Goal: Information Seeking & Learning: Learn about a topic

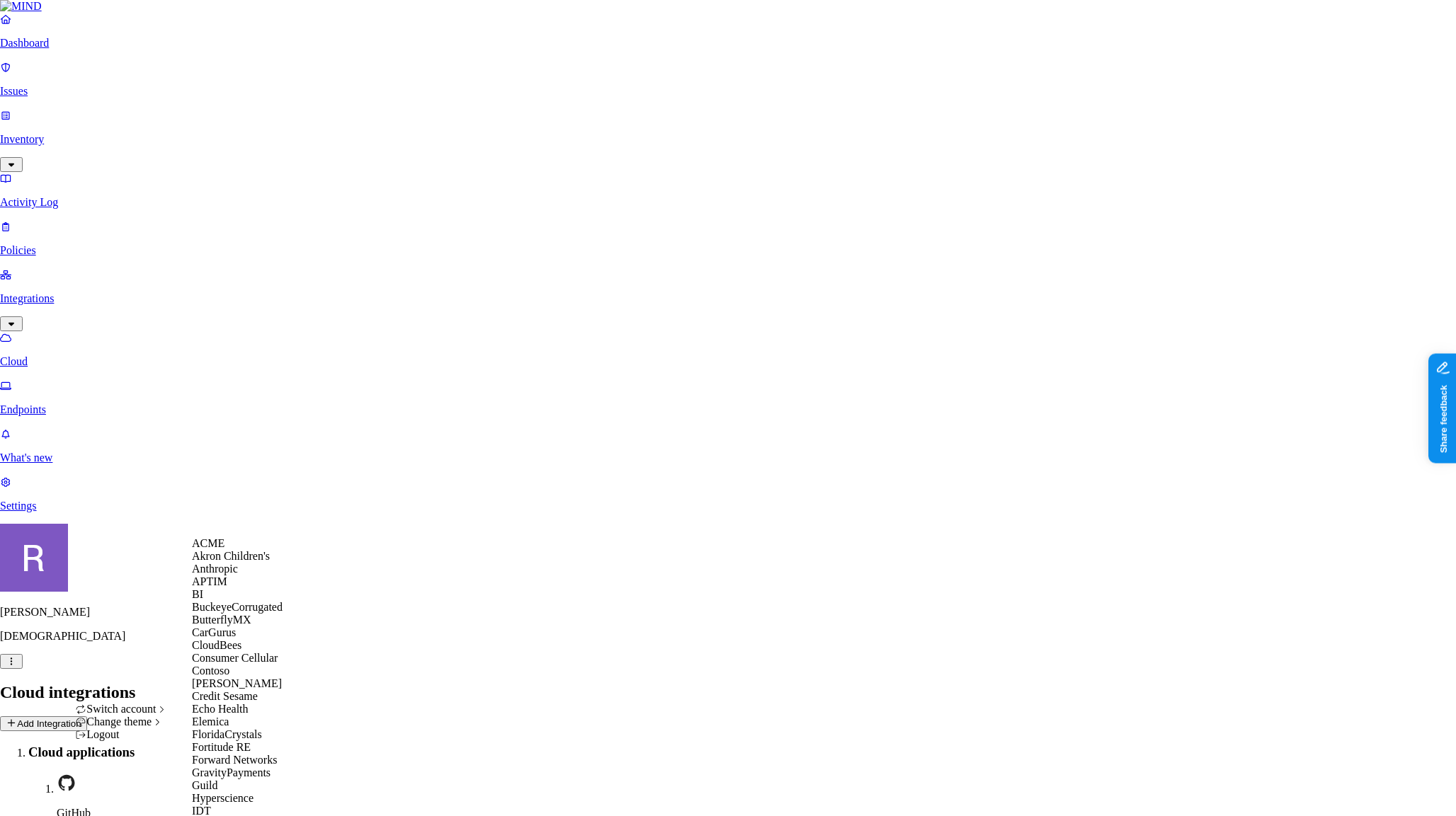
click at [224, 549] on span "ACME" at bounding box center [208, 543] width 33 height 12
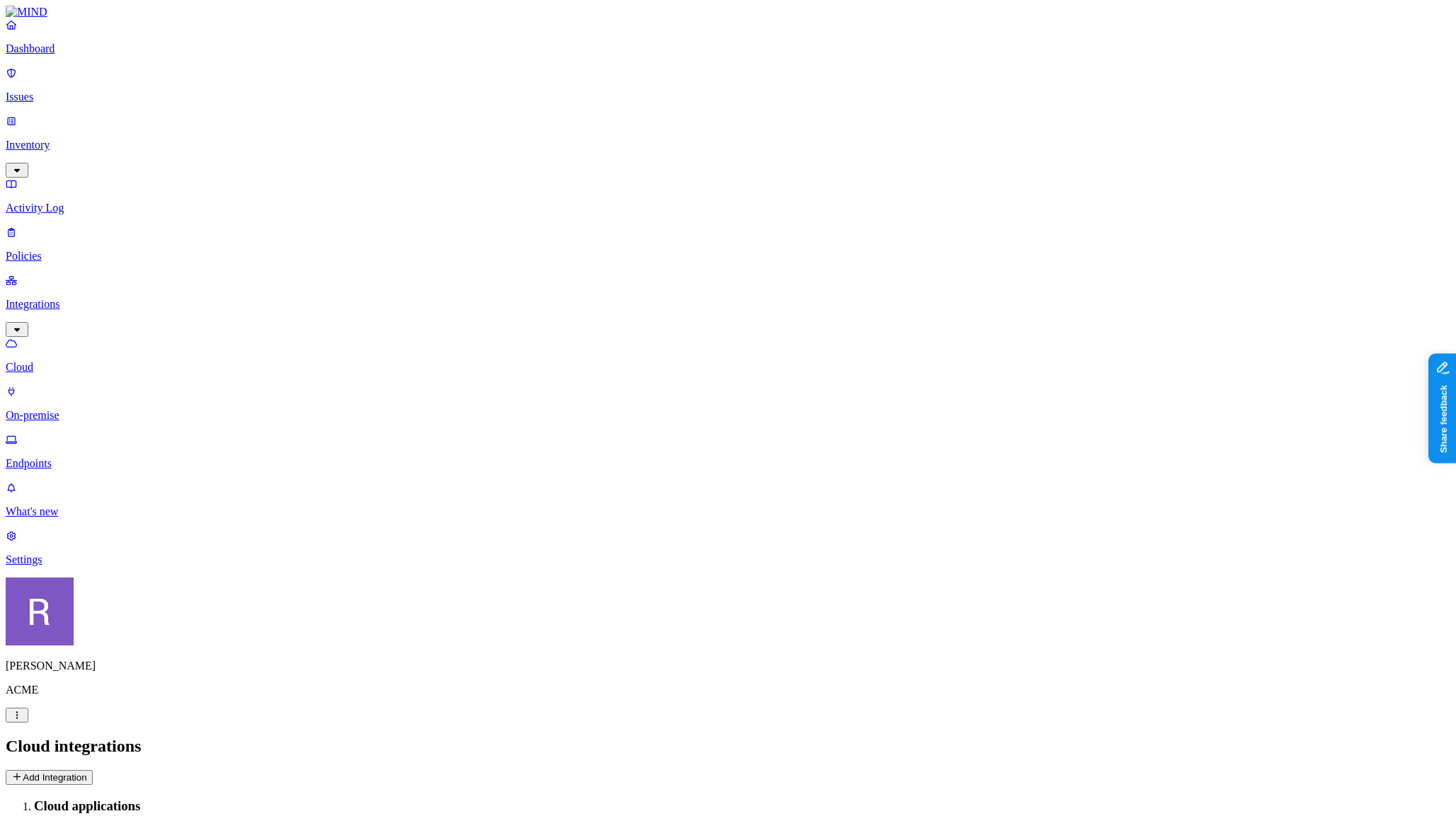
click at [78, 202] on p "Activity Log" at bounding box center [728, 208] width 1445 height 13
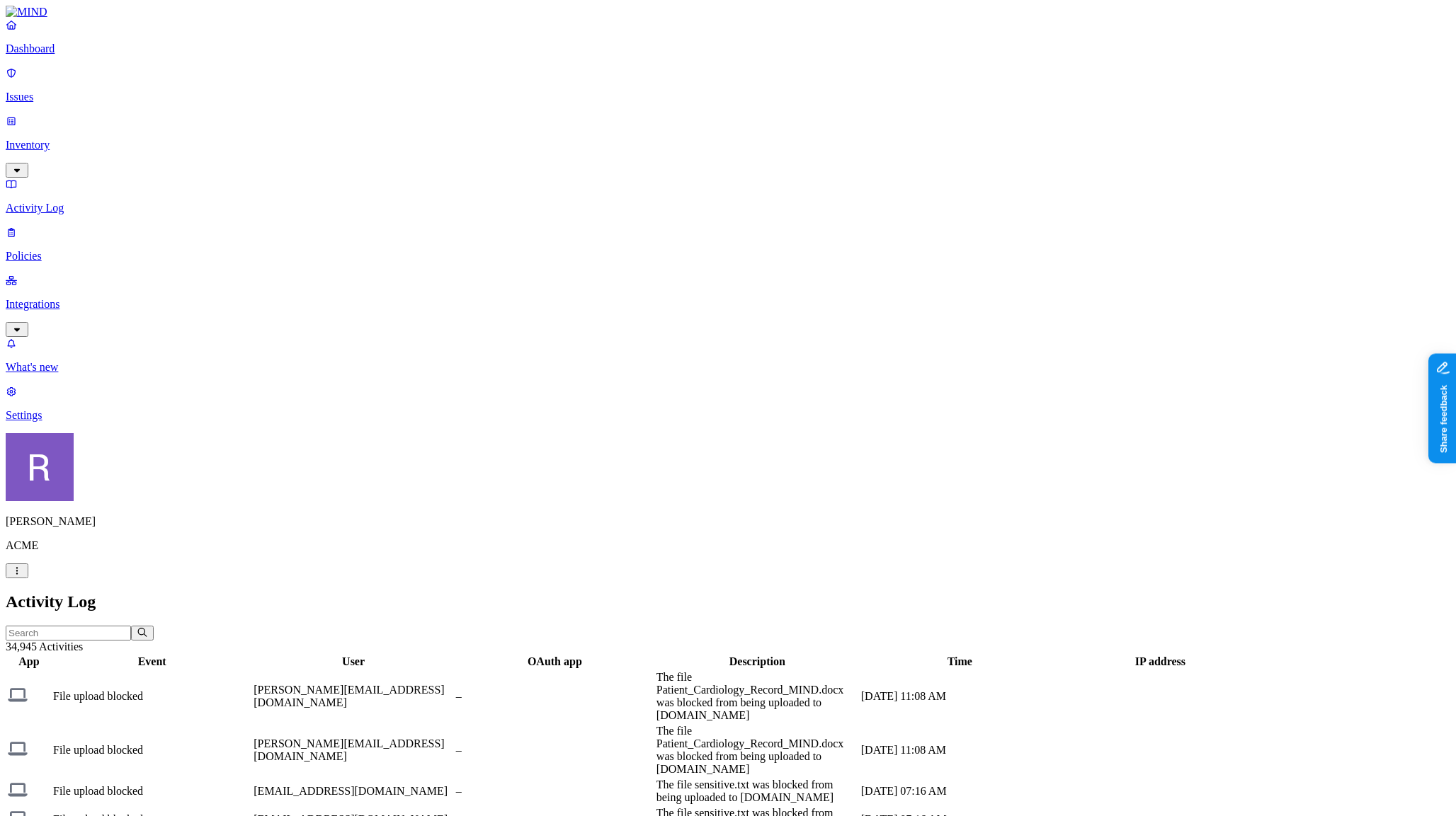
click at [131, 626] on input "text" at bounding box center [68, 633] width 126 height 15
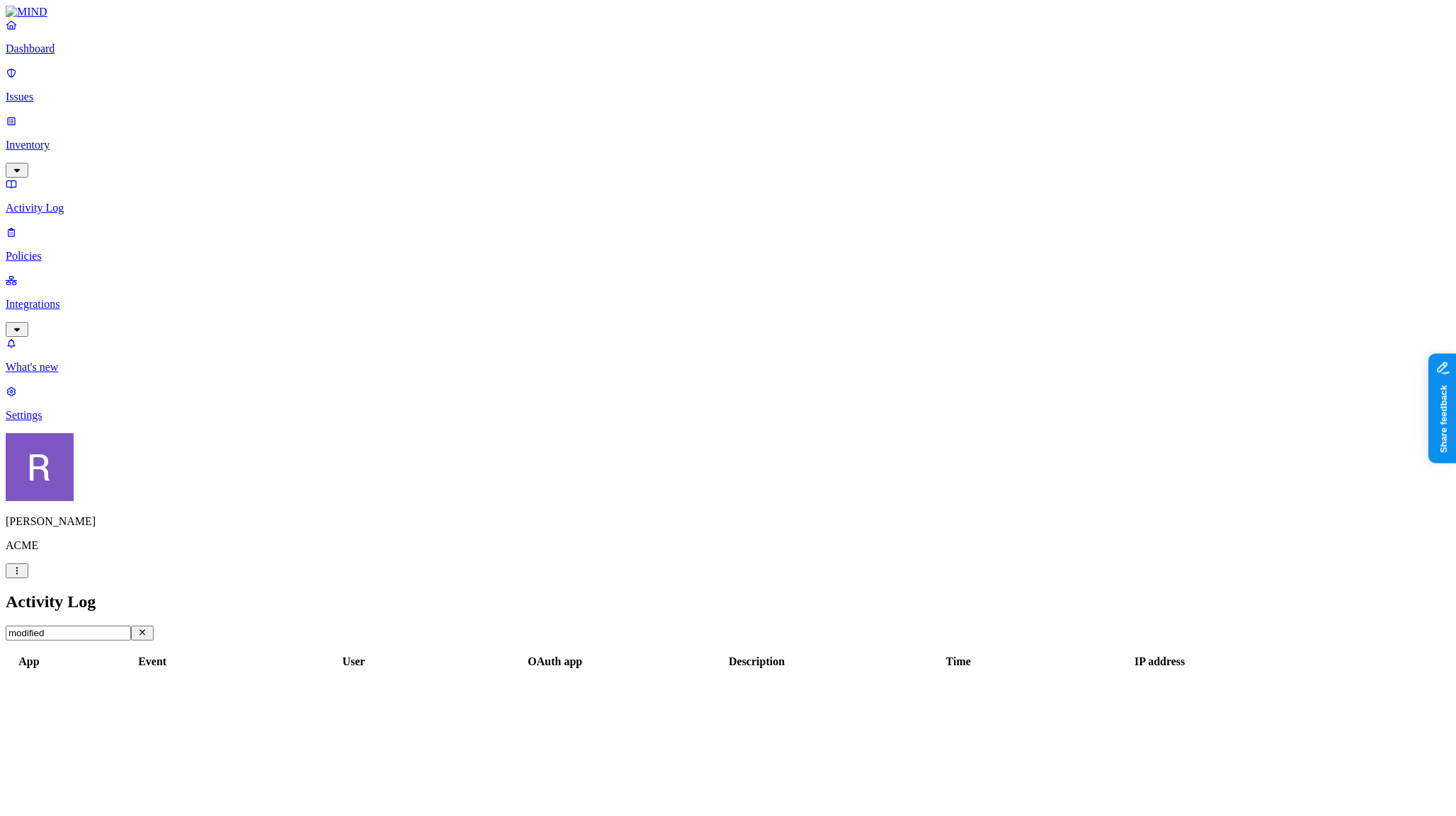
type input "modified"
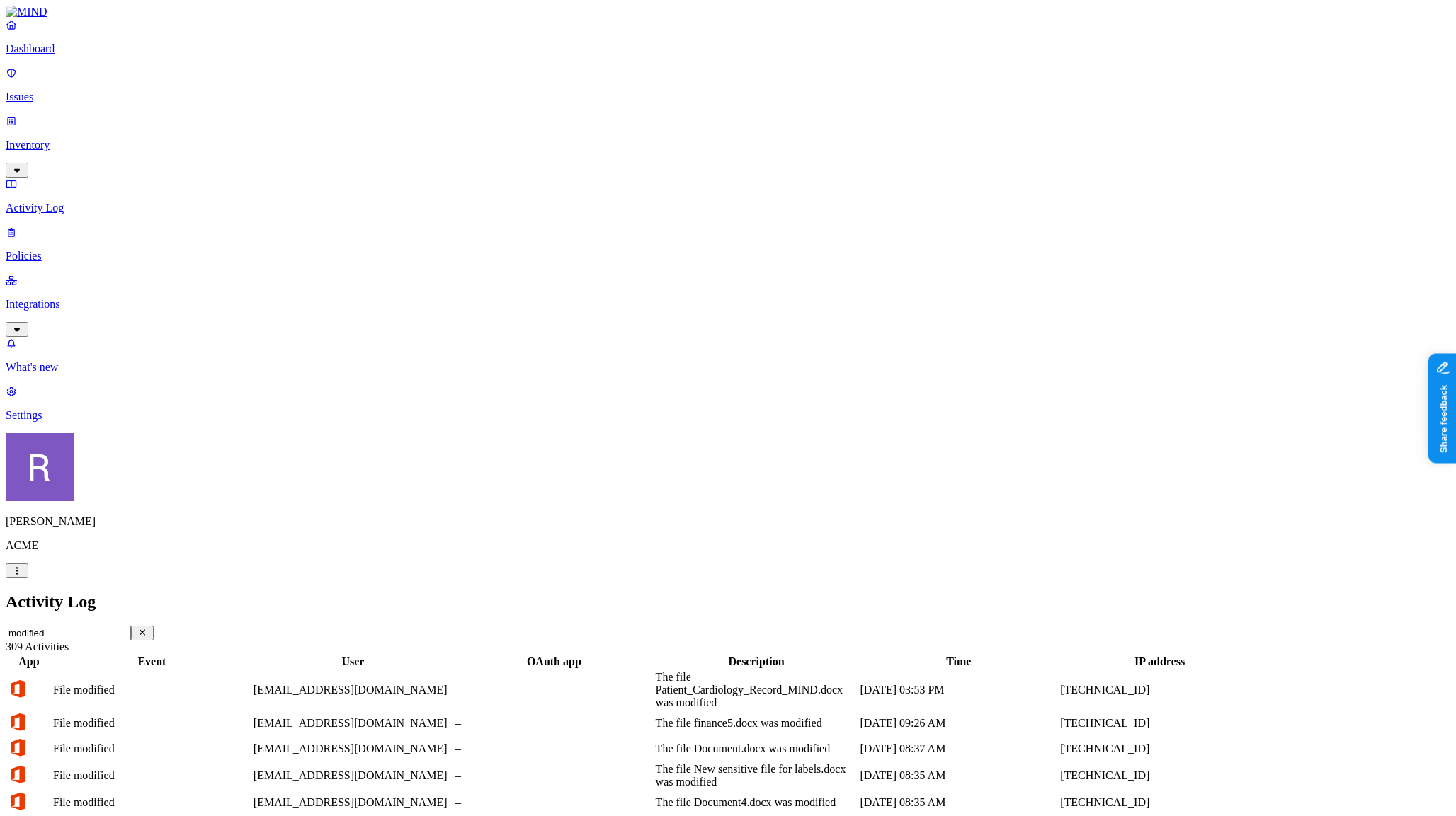
click at [848, 797] on div "The file Document4.docx was modified" at bounding box center [757, 803] width 202 height 13
click at [91, 139] on p "Inventory" at bounding box center [728, 145] width 1445 height 13
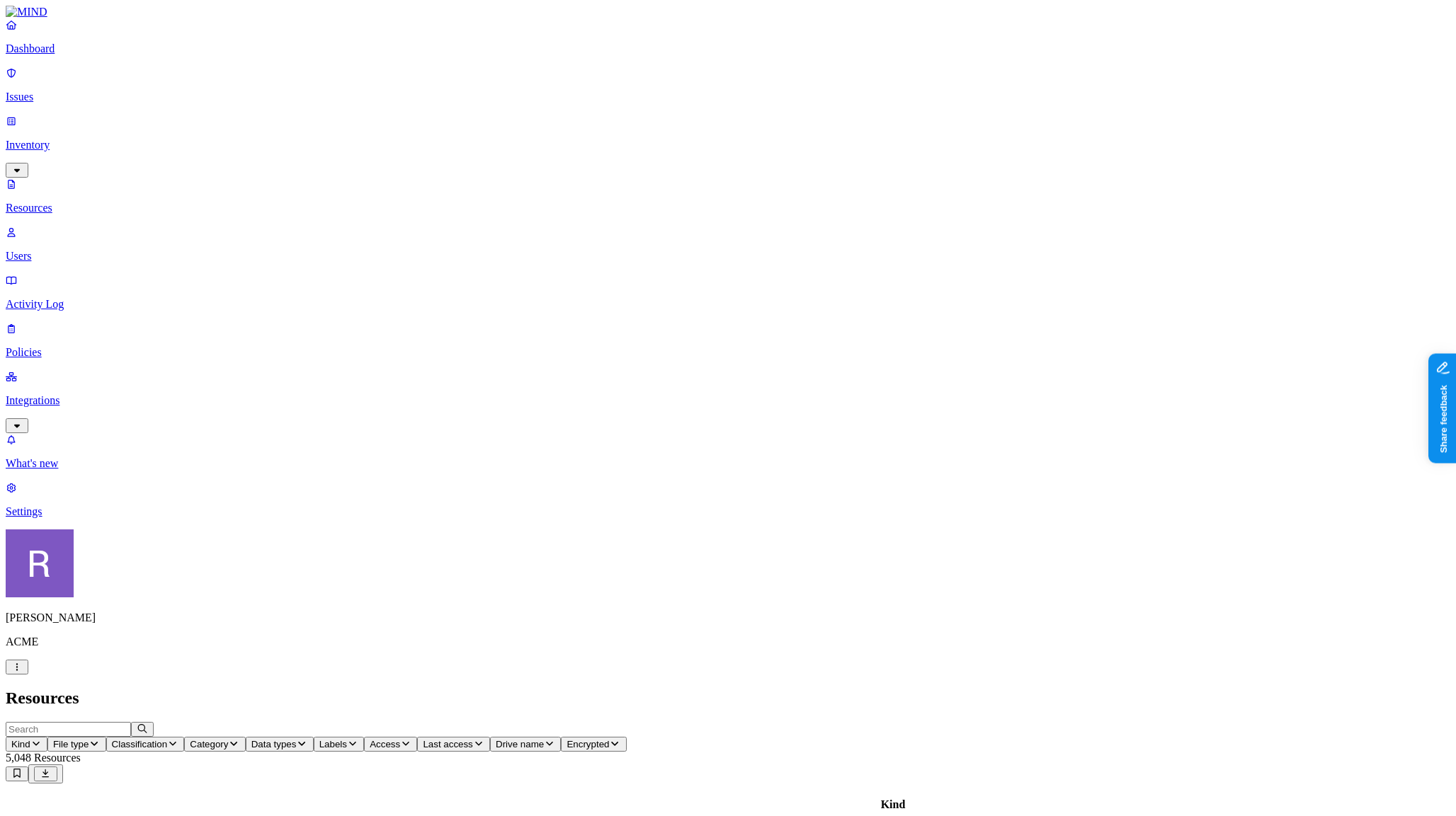
click at [168, 739] on span "Classification" at bounding box center [140, 744] width 56 height 11
click at [228, 739] on span "Category" at bounding box center [208, 744] width 38 height 11
click at [297, 739] on span "Data types" at bounding box center [274, 744] width 46 height 11
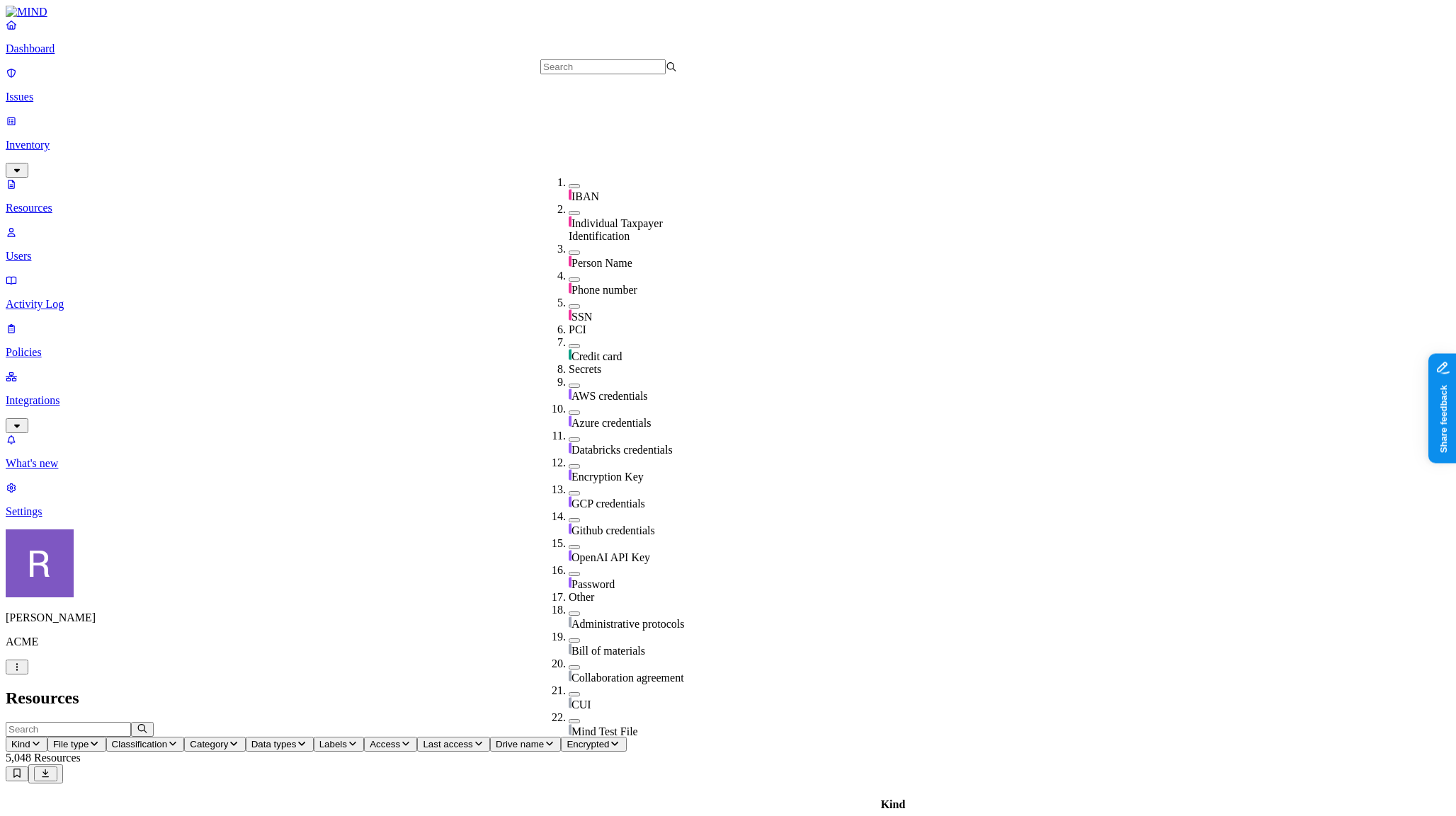
scroll to position [221, 0]
click at [625, 390] on span "AWS credentials" at bounding box center [609, 396] width 77 height 12
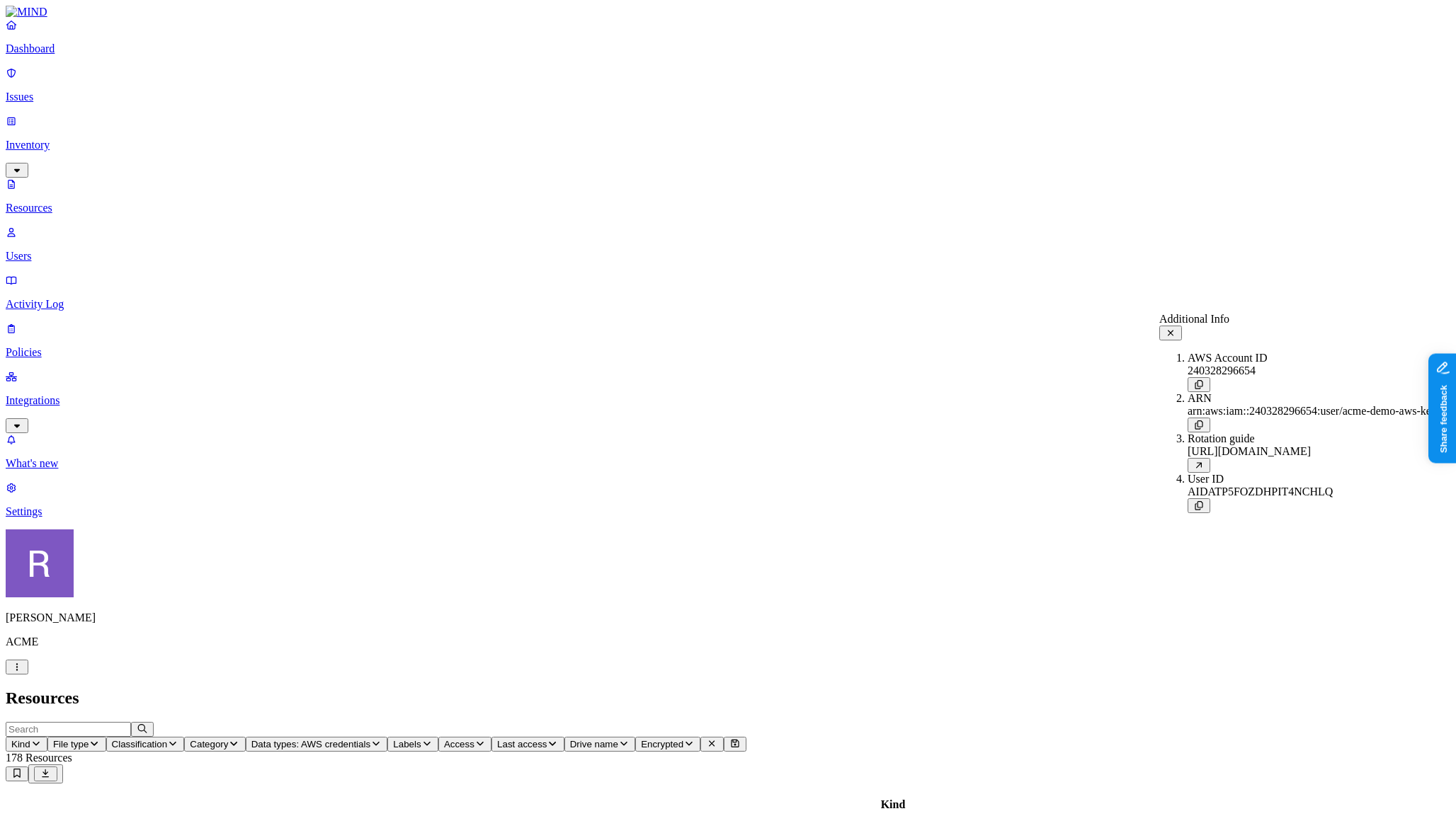
click at [1176, 329] on icon at bounding box center [1170, 333] width 11 height 9
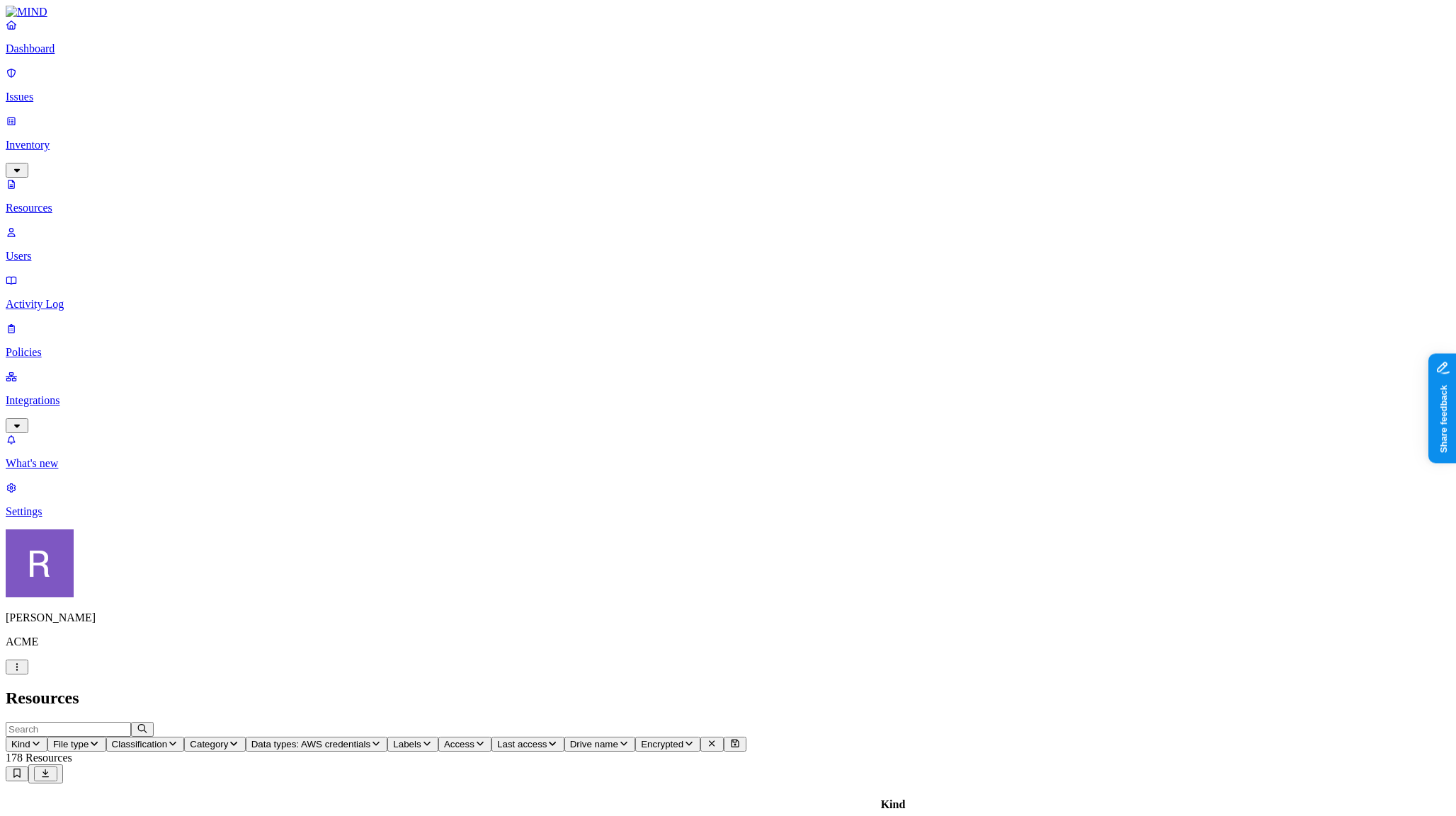
click at [474, 739] on span "Access" at bounding box center [459, 744] width 30 height 11
click at [776, 300] on span "Public" at bounding box center [774, 306] width 29 height 12
click at [228, 739] on span "Category" at bounding box center [208, 744] width 38 height 11
click at [71, 56] on p "Dashboard" at bounding box center [728, 48] width 1445 height 13
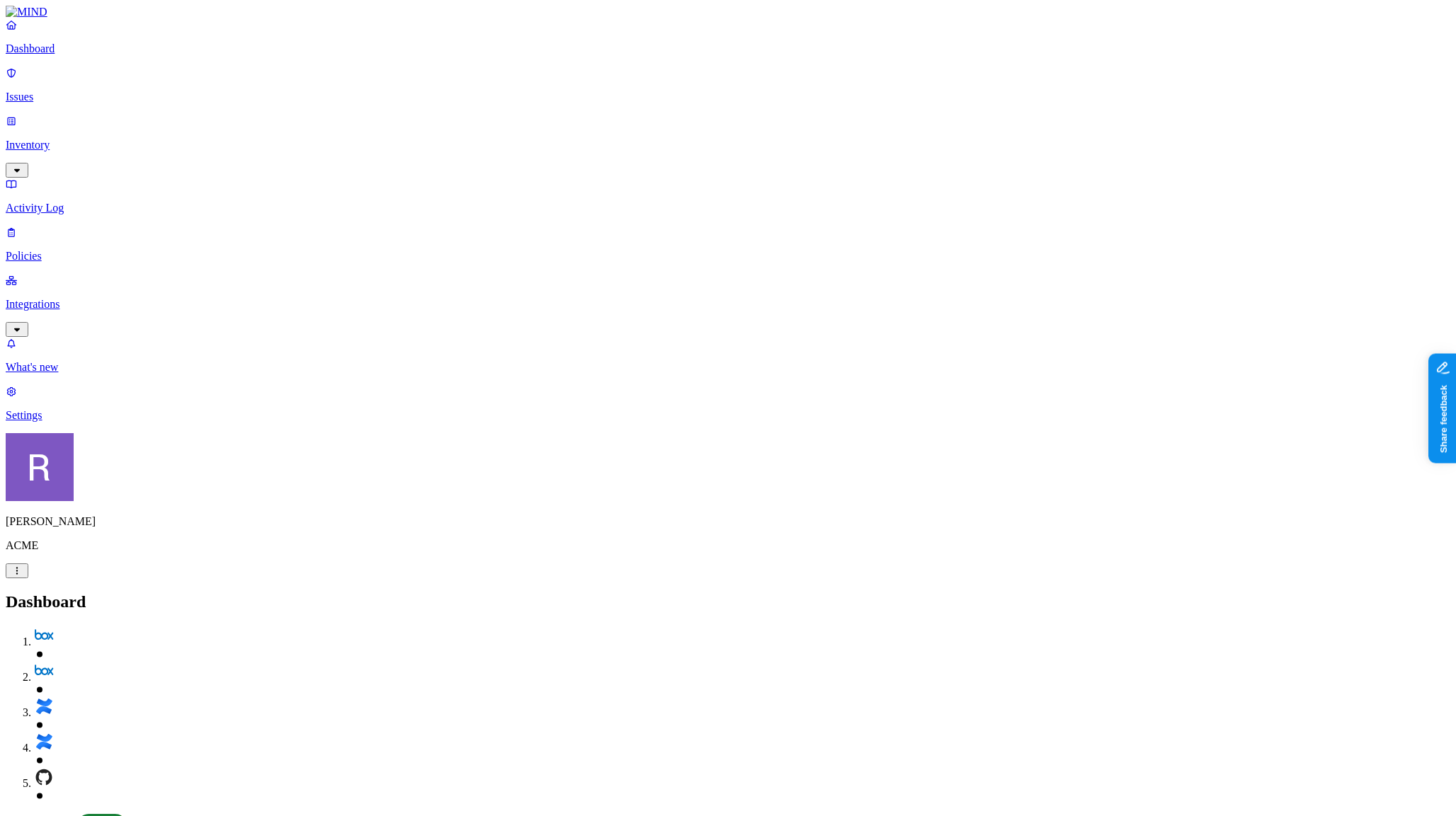
click at [54, 139] on p "Inventory" at bounding box center [728, 145] width 1445 height 13
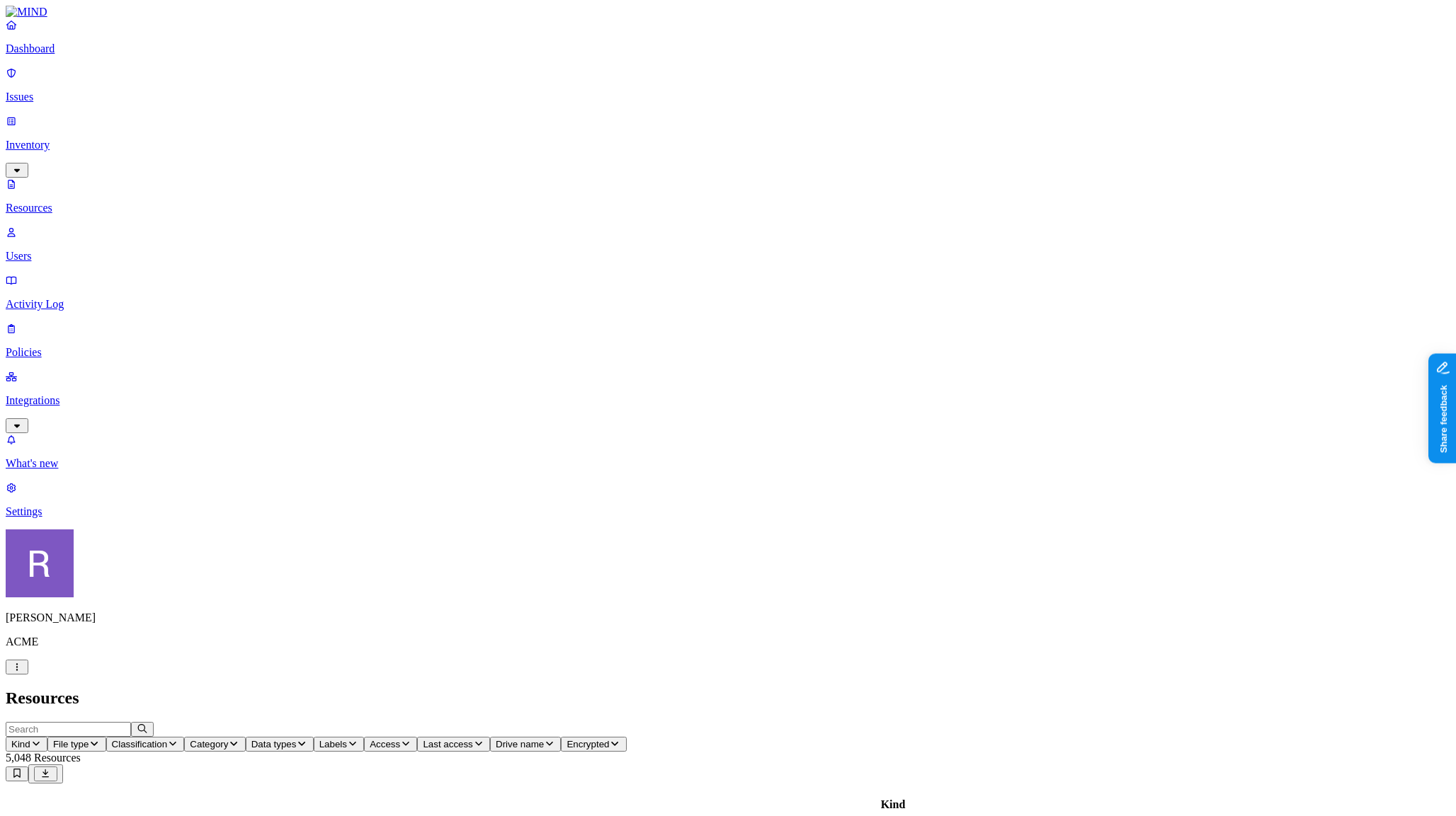
click at [297, 739] on span "Data types" at bounding box center [274, 744] width 46 height 11
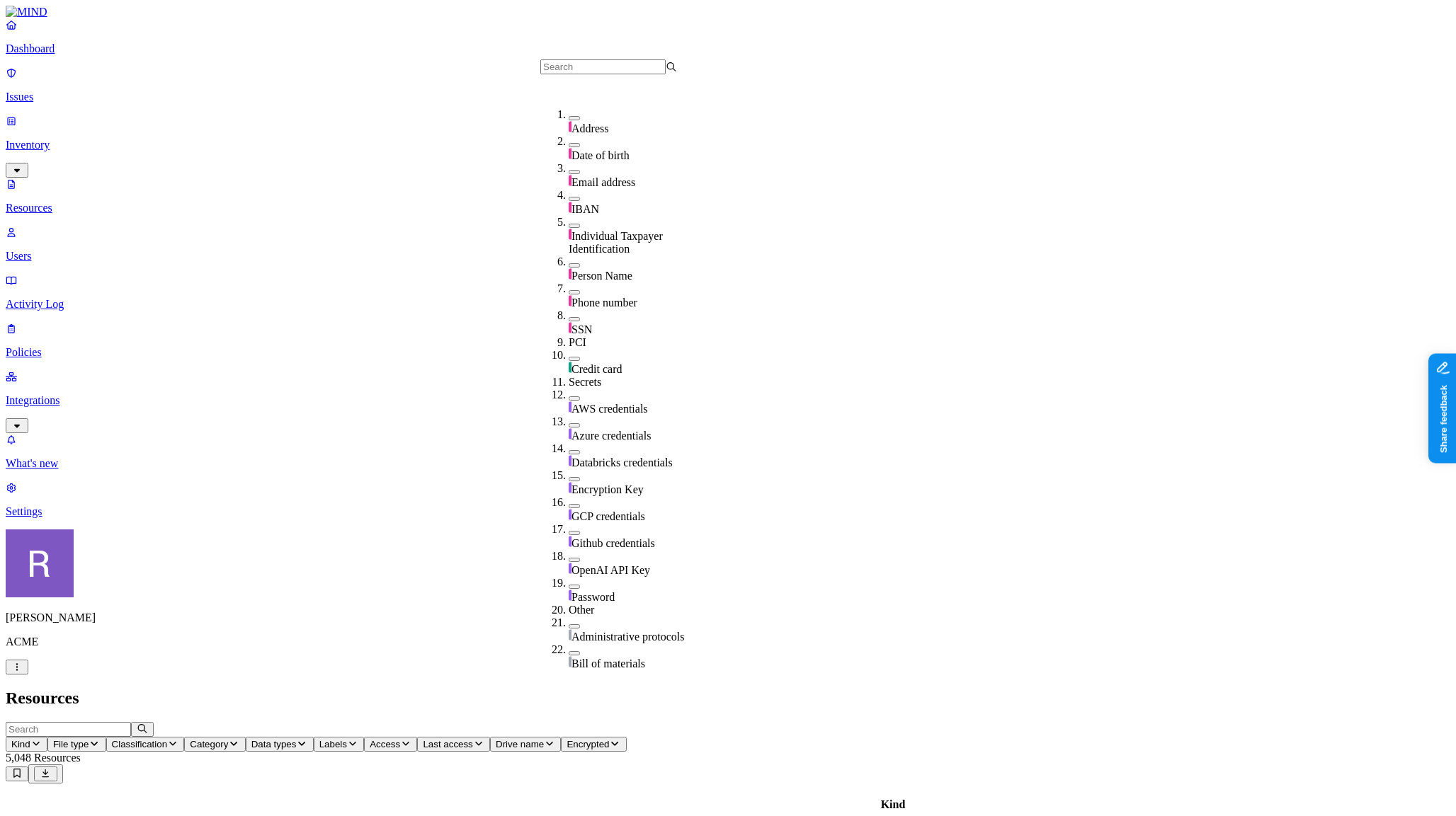
scroll to position [149, 0]
click at [569, 397] on button "button" at bounding box center [574, 398] width 11 height 4
click at [474, 739] on span "Access" at bounding box center [459, 744] width 30 height 11
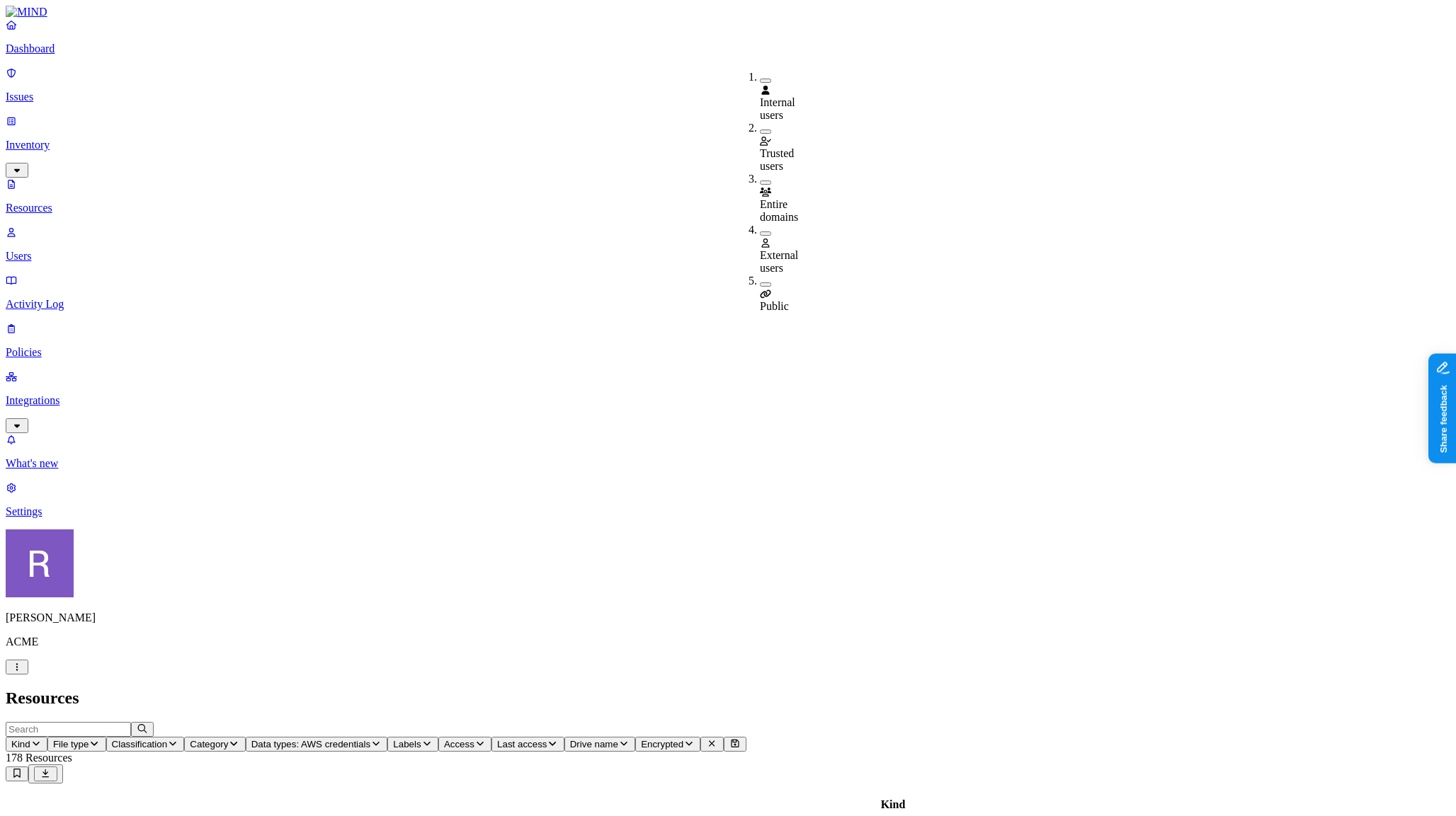
click at [760, 275] on div "Public" at bounding box center [760, 293] width 0 height 38
click at [438, 737] on button "Labels" at bounding box center [413, 744] width 51 height 15
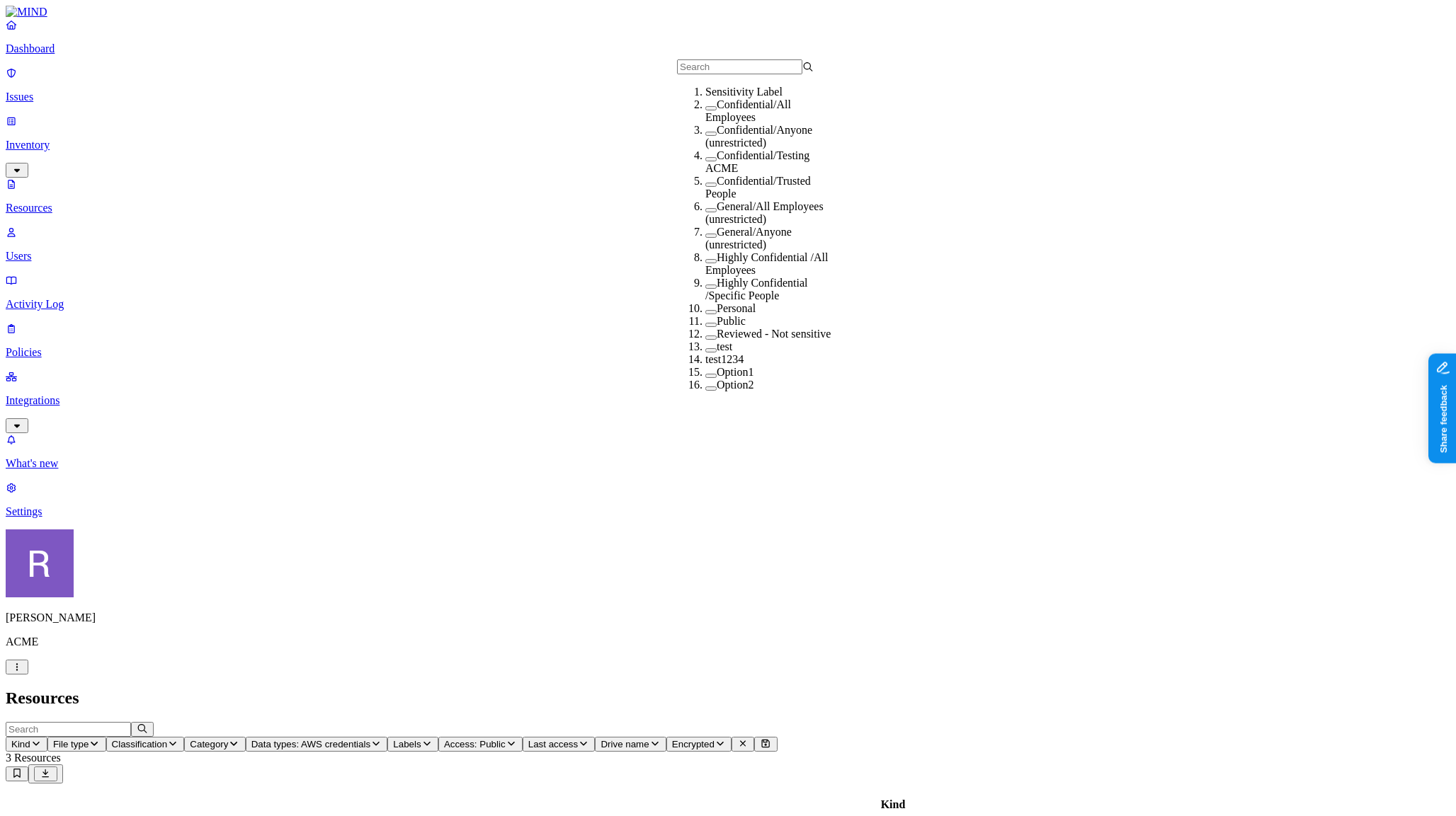
click at [596, 737] on button "Last access" at bounding box center [559, 744] width 73 height 15
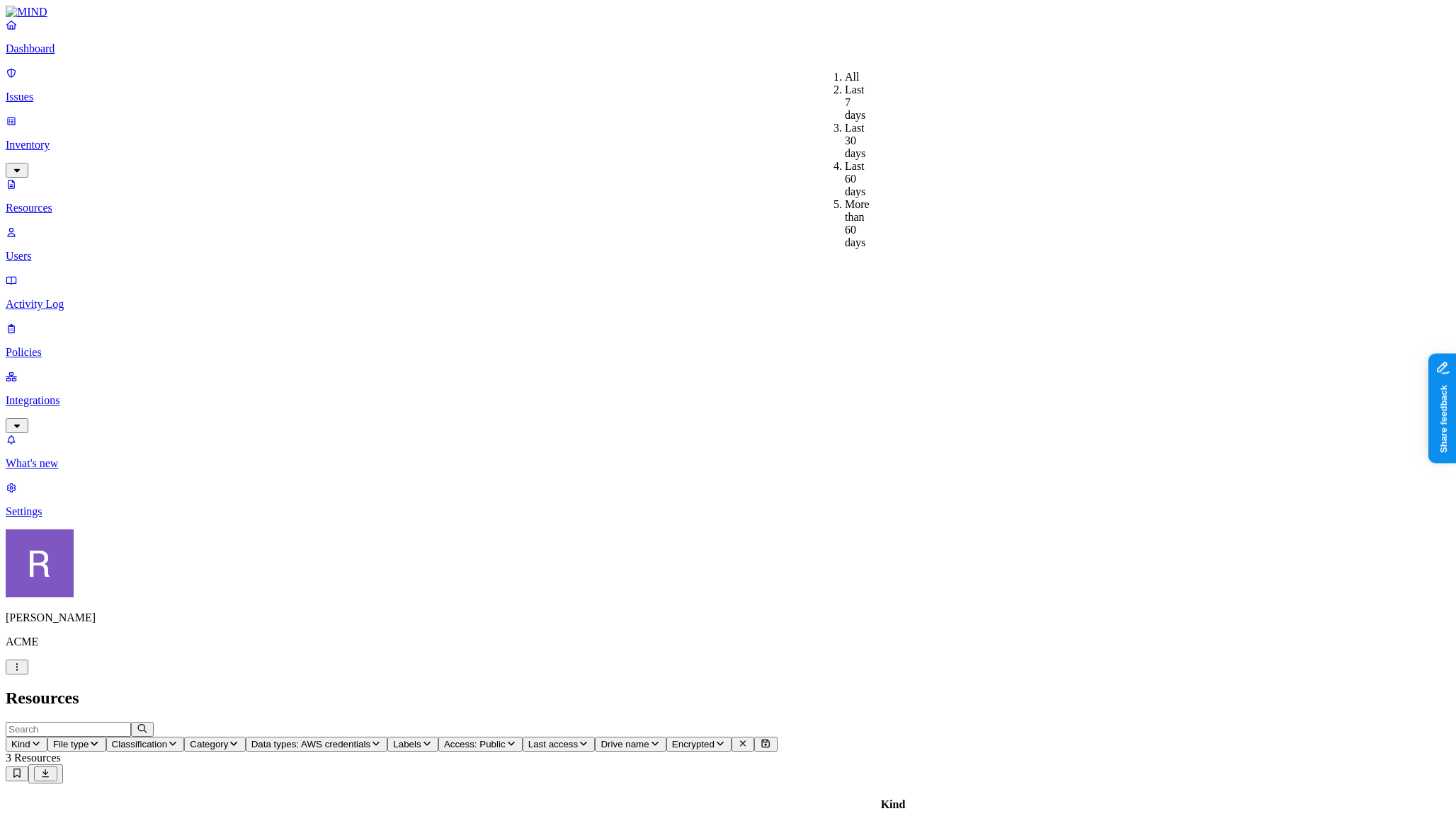
click at [86, 94] on p "Issues" at bounding box center [728, 97] width 1445 height 13
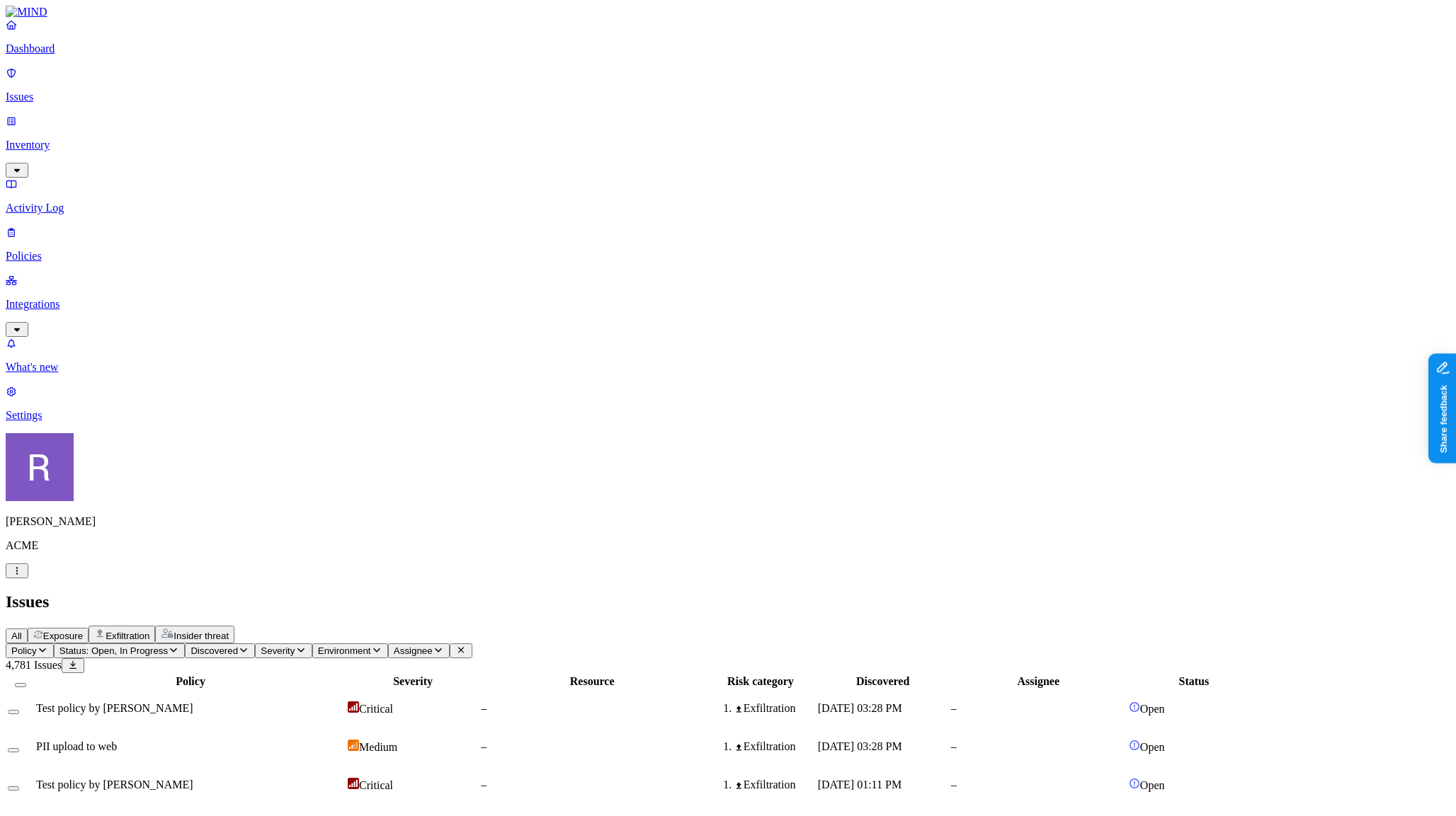
click at [83, 631] on span "Exposure" at bounding box center [62, 636] width 40 height 11
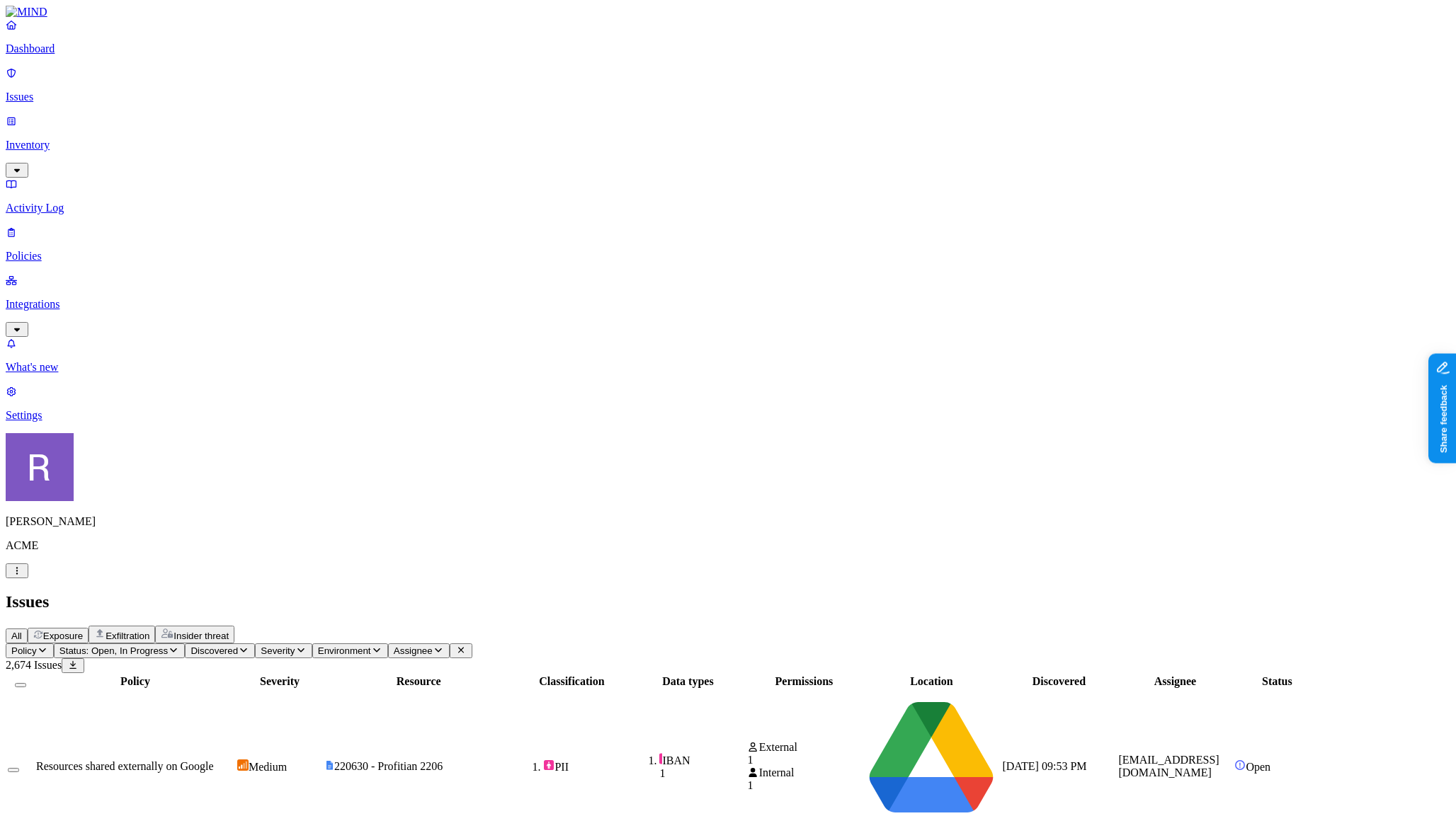
scroll to position [0, 0]
click at [149, 631] on span "Exfiltration" at bounding box center [127, 636] width 44 height 11
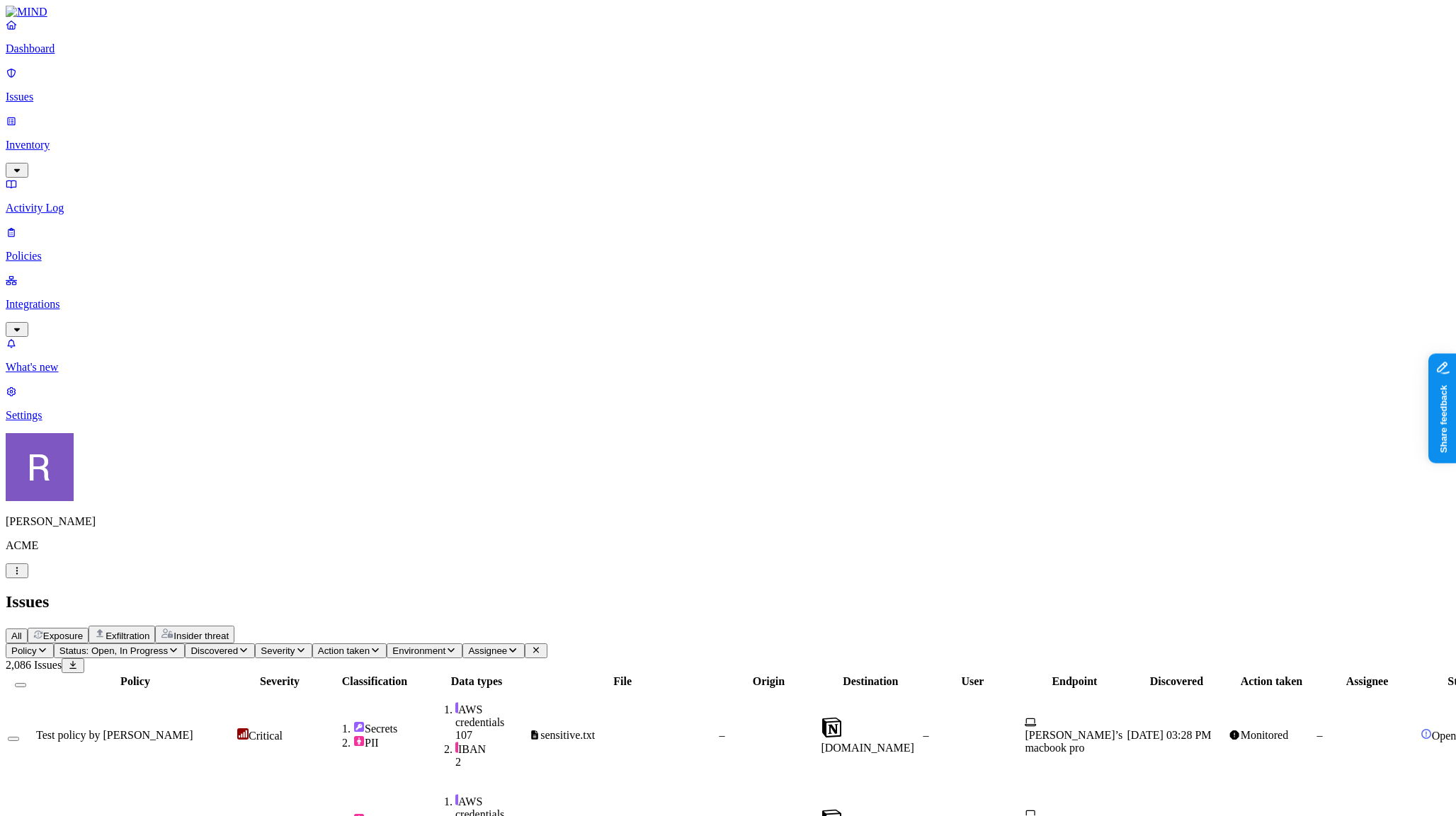
click at [763, 626] on div "All Exposure Exfiltration Insider threat" at bounding box center [728, 634] width 1445 height 18
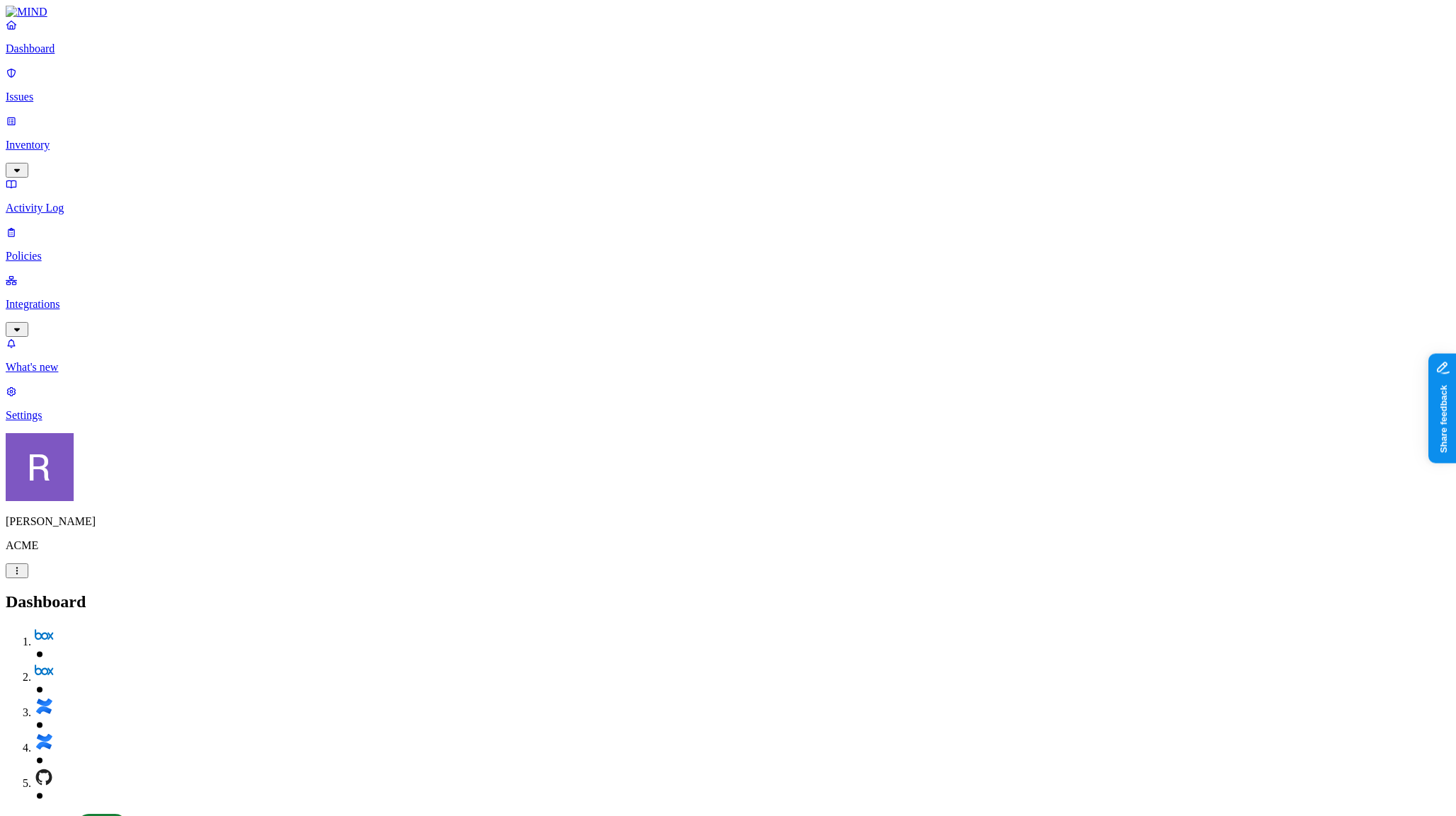
click at [85, 250] on p "Policies" at bounding box center [728, 256] width 1445 height 13
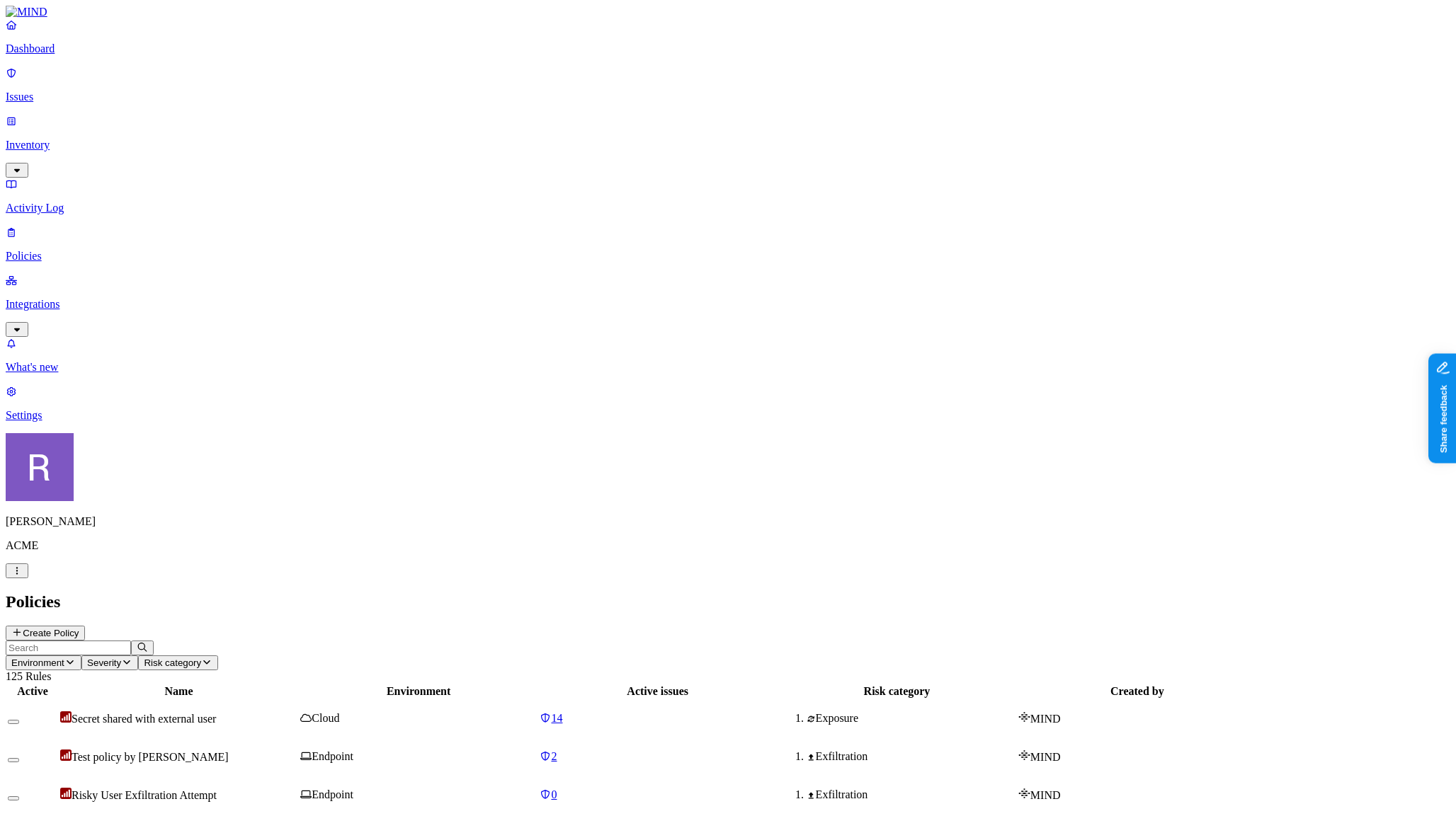
click at [85, 626] on button "Create Policy" at bounding box center [46, 633] width 79 height 15
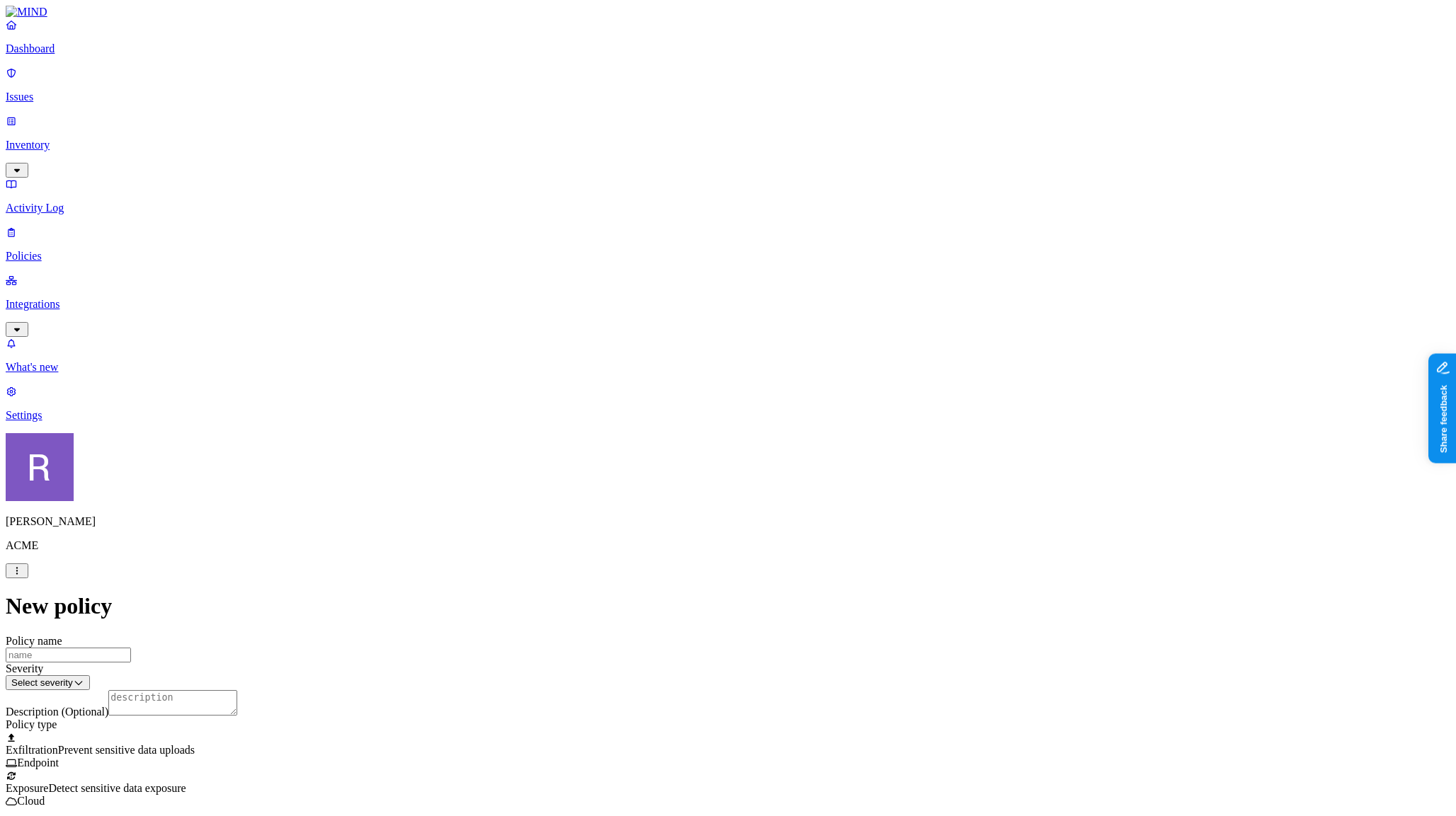
scroll to position [233, 0]
click at [688, 494] on label "Web Domain" at bounding box center [671, 489] width 37 height 24
drag, startPoint x: 669, startPoint y: 561, endPoint x: 661, endPoint y: 573, distance: 14.4
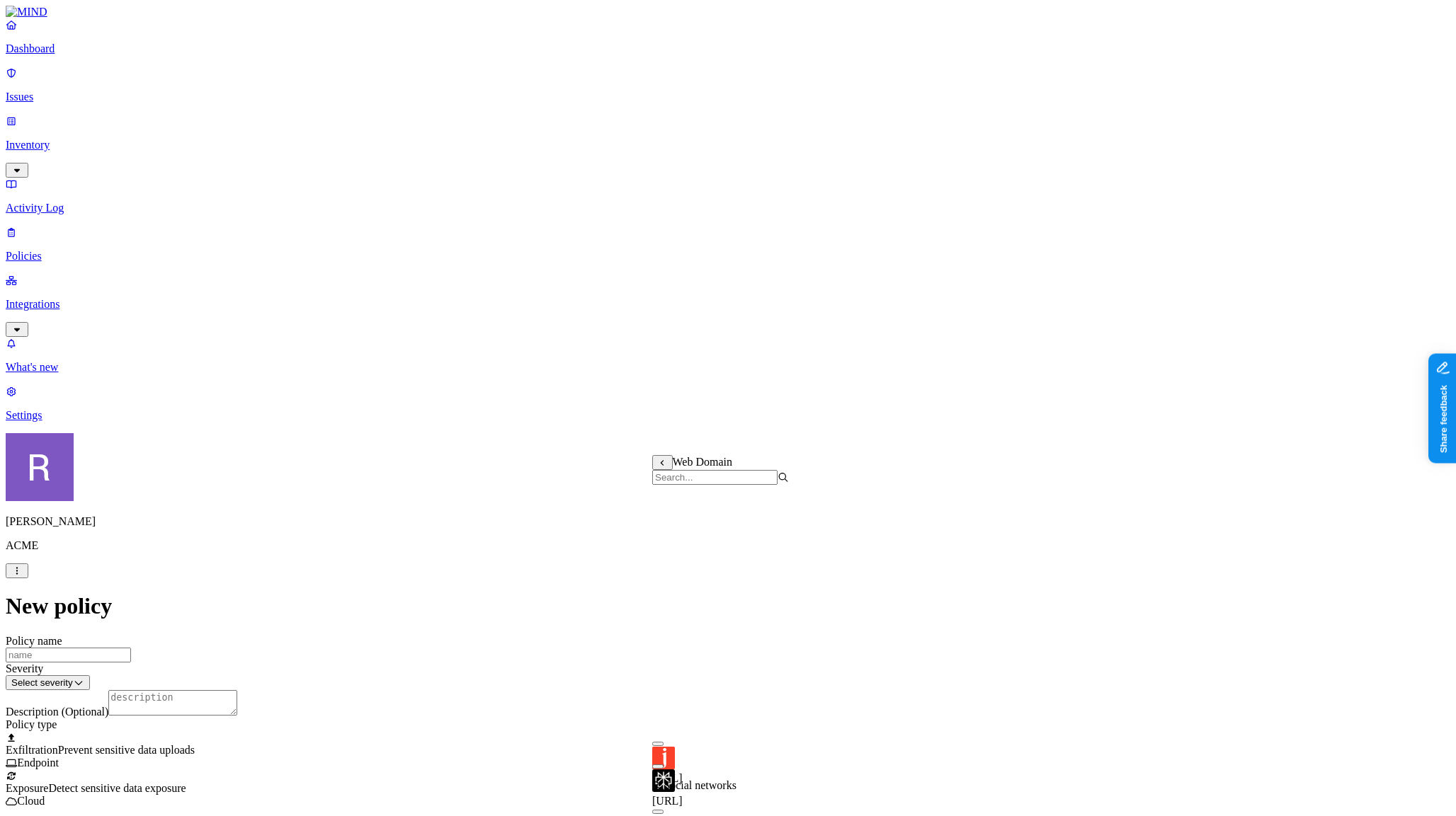
click at [691, 528] on label "Web Category" at bounding box center [673, 526] width 42 height 24
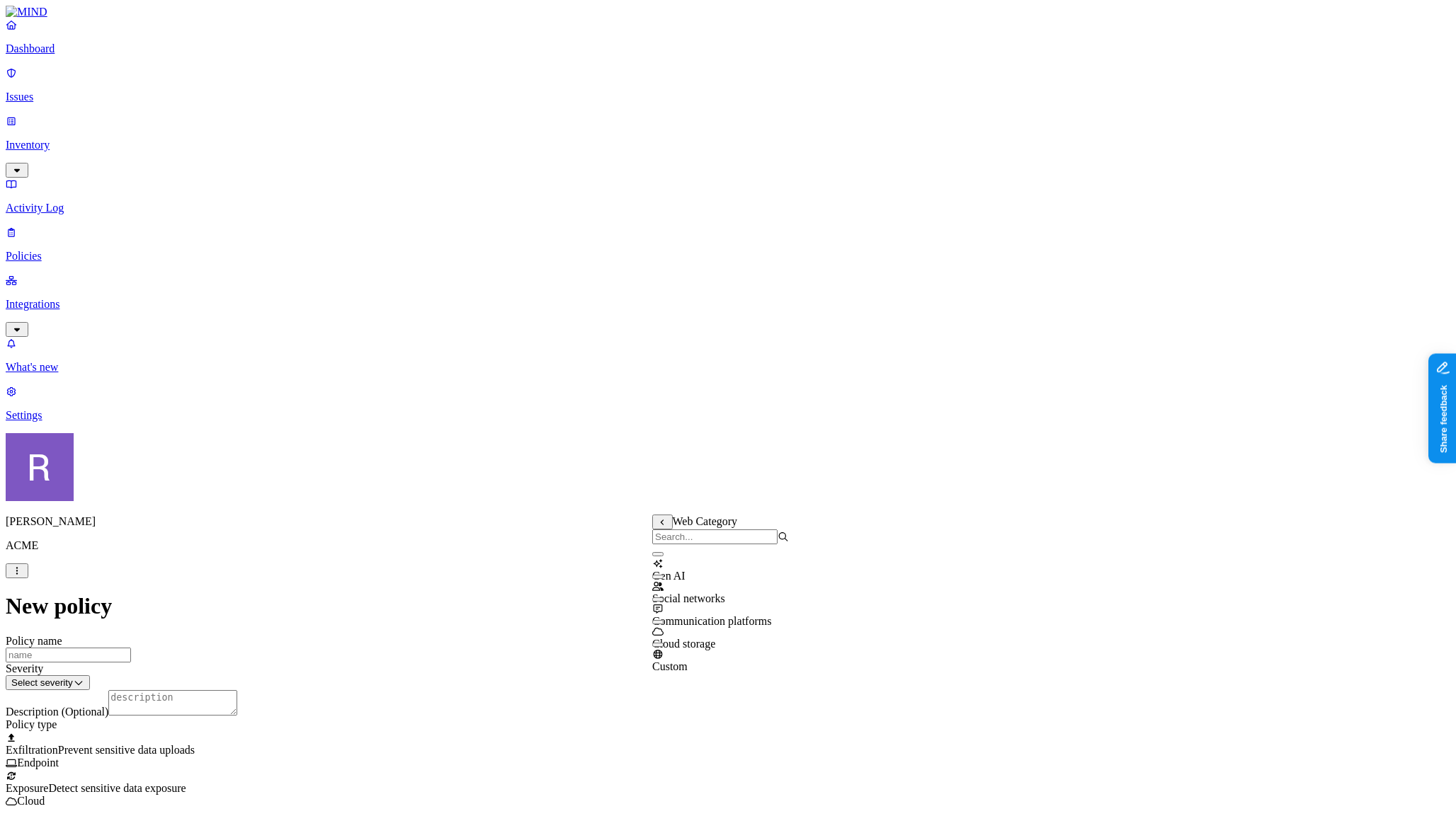
click at [664, 557] on button "button" at bounding box center [657, 554] width 11 height 4
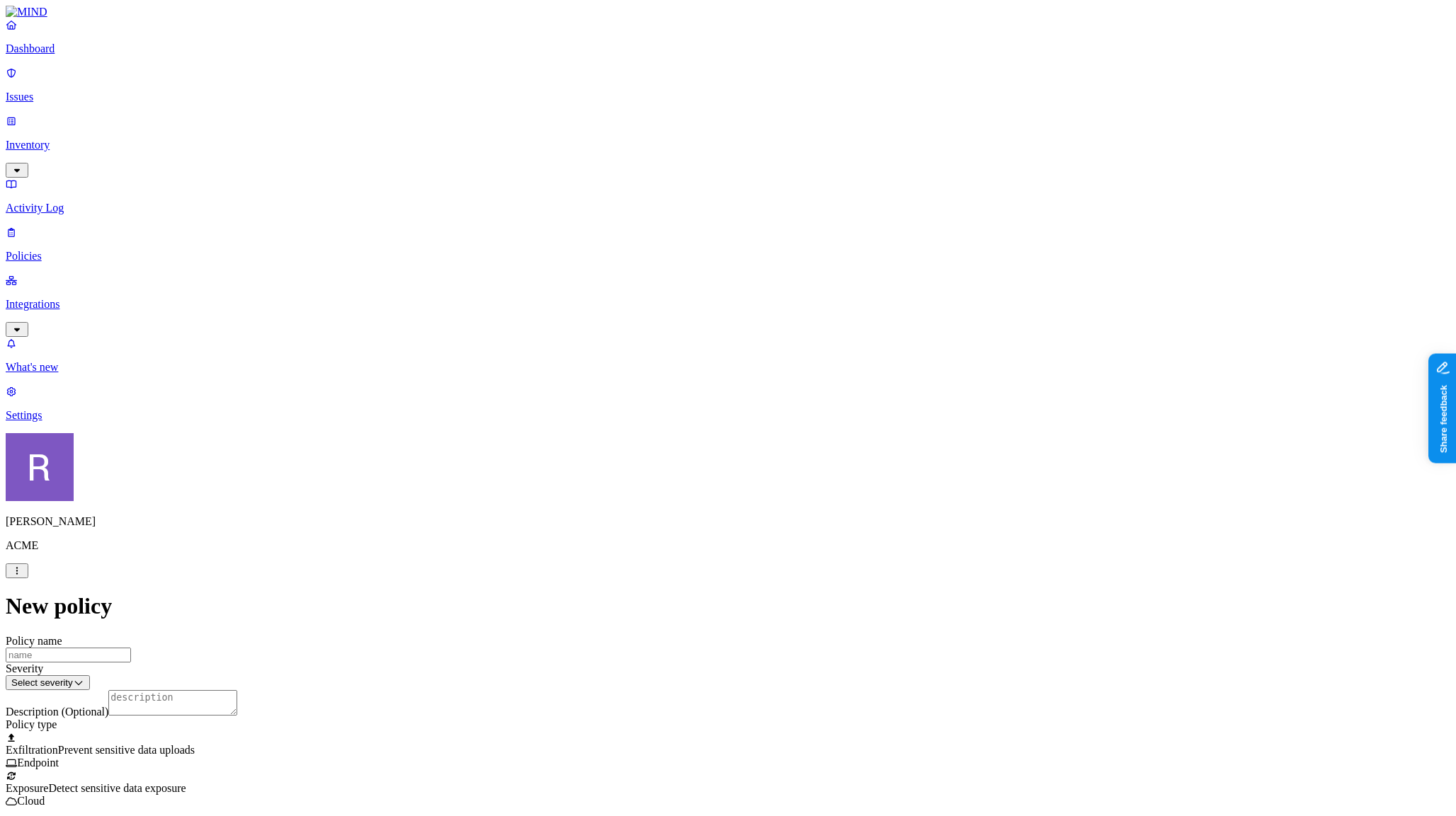
click at [689, 547] on label "Web Domain" at bounding box center [671, 549] width 37 height 24
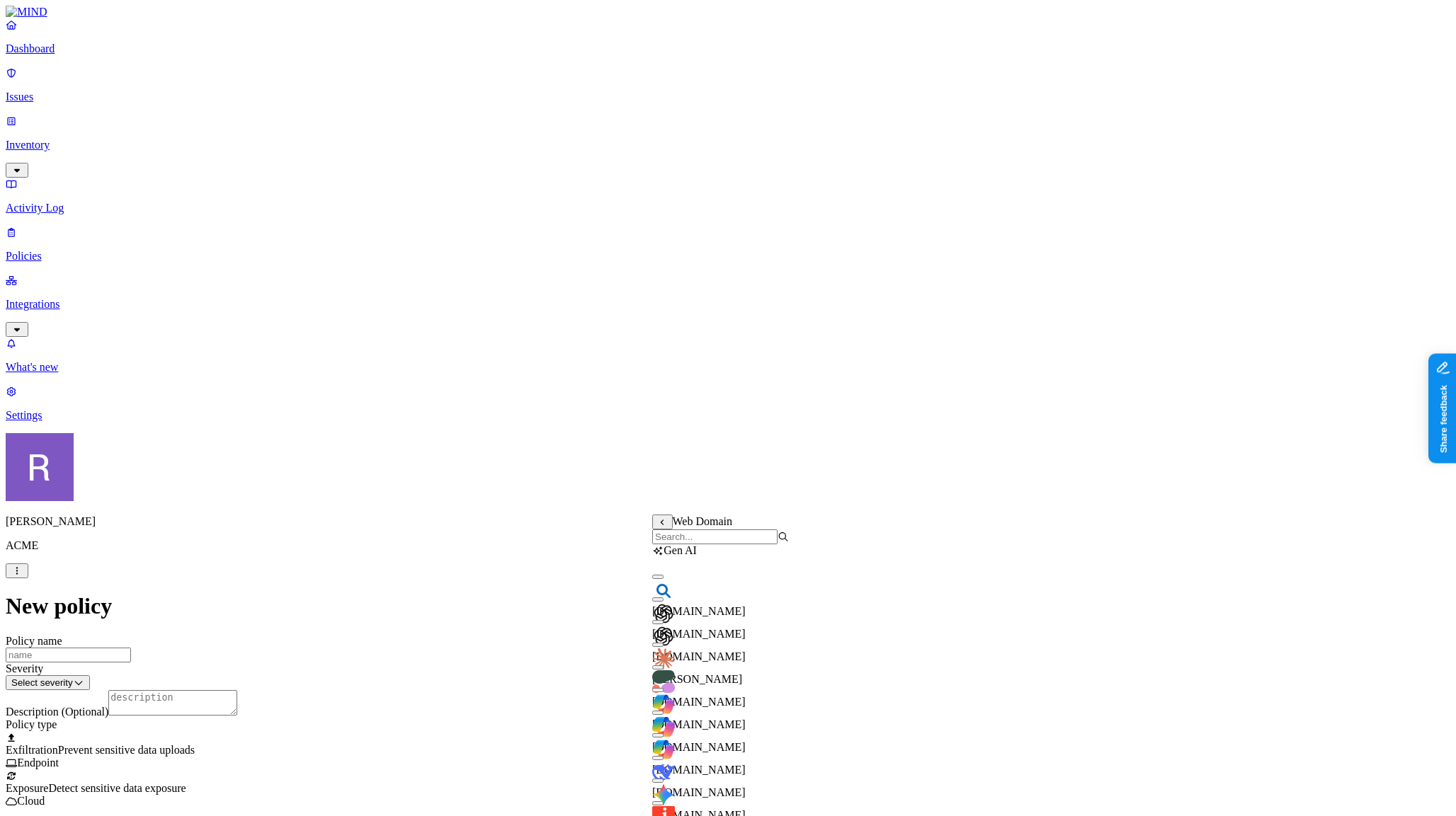
drag, startPoint x: 669, startPoint y: 642, endPoint x: 692, endPoint y: 622, distance: 30.5
click at [672, 642] on div "chatgpt.com" at bounding box center [720, 637] width 136 height 51
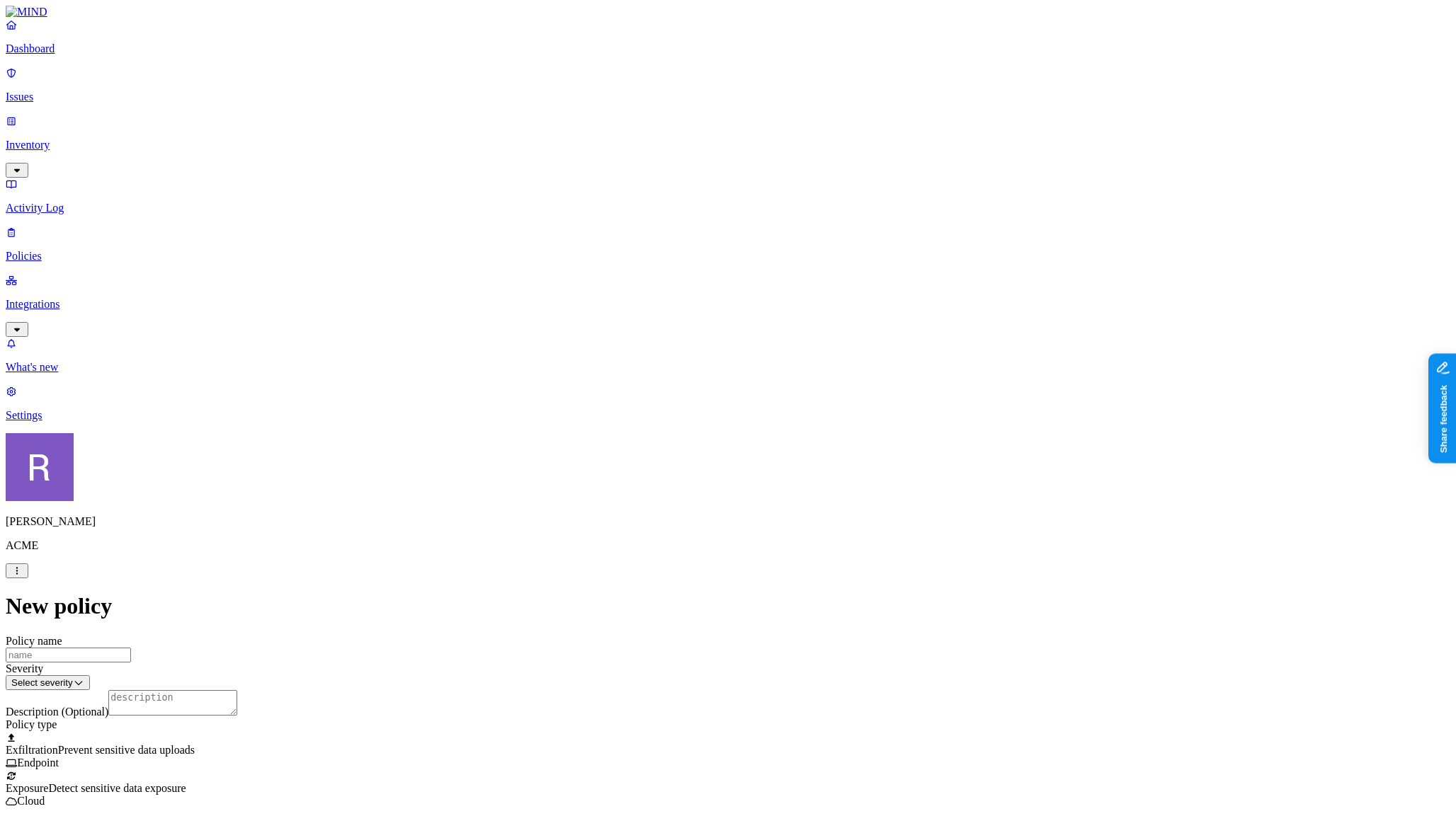
click at [778, 549] on label "AND" at bounding box center [766, 543] width 24 height 12
click at [793, 593] on label "Account type" at bounding box center [773, 587] width 38 height 24
click at [785, 541] on label "Unmanaged" at bounding box center [781, 536] width 55 height 12
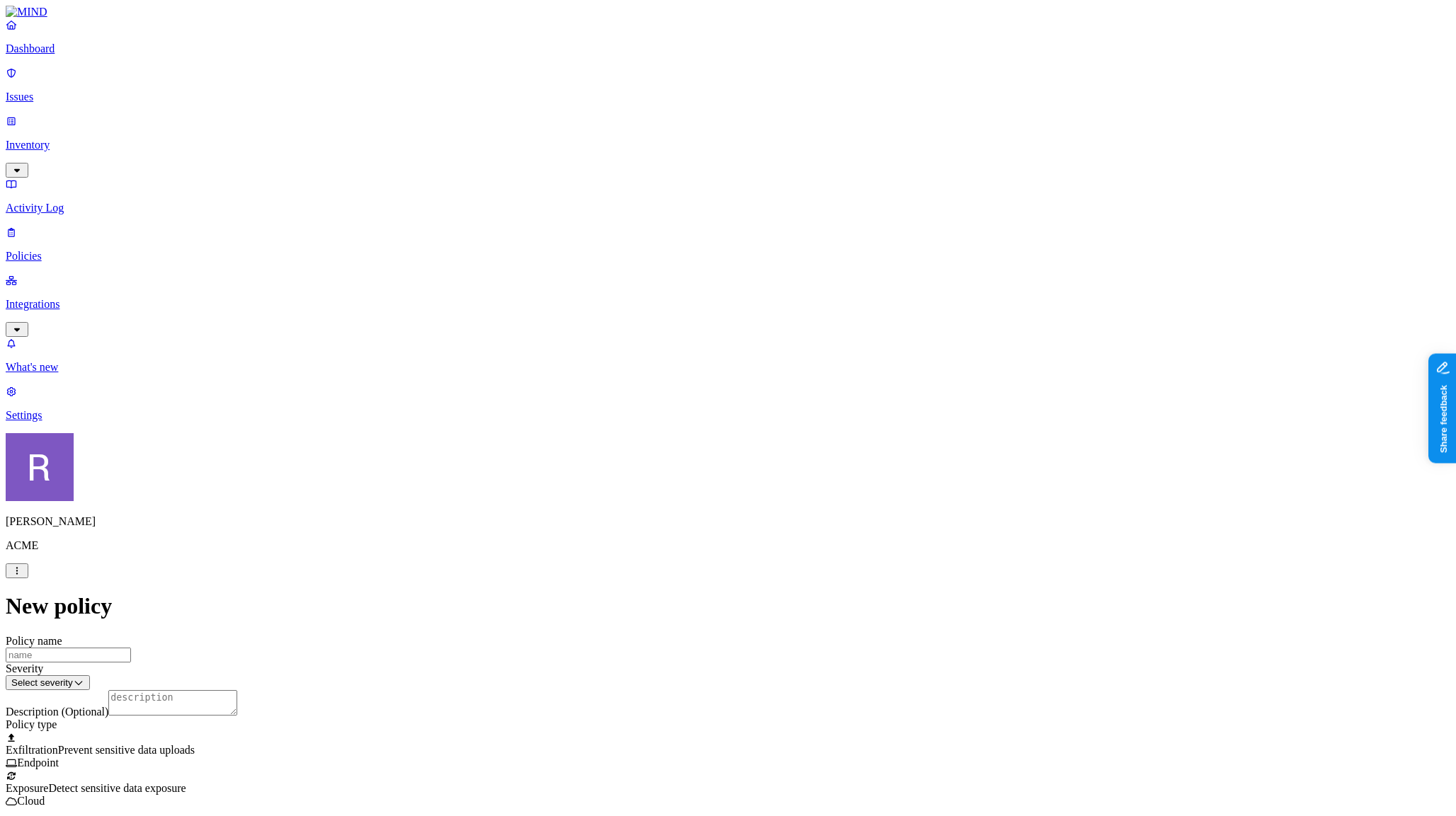
scroll to position [487, 0]
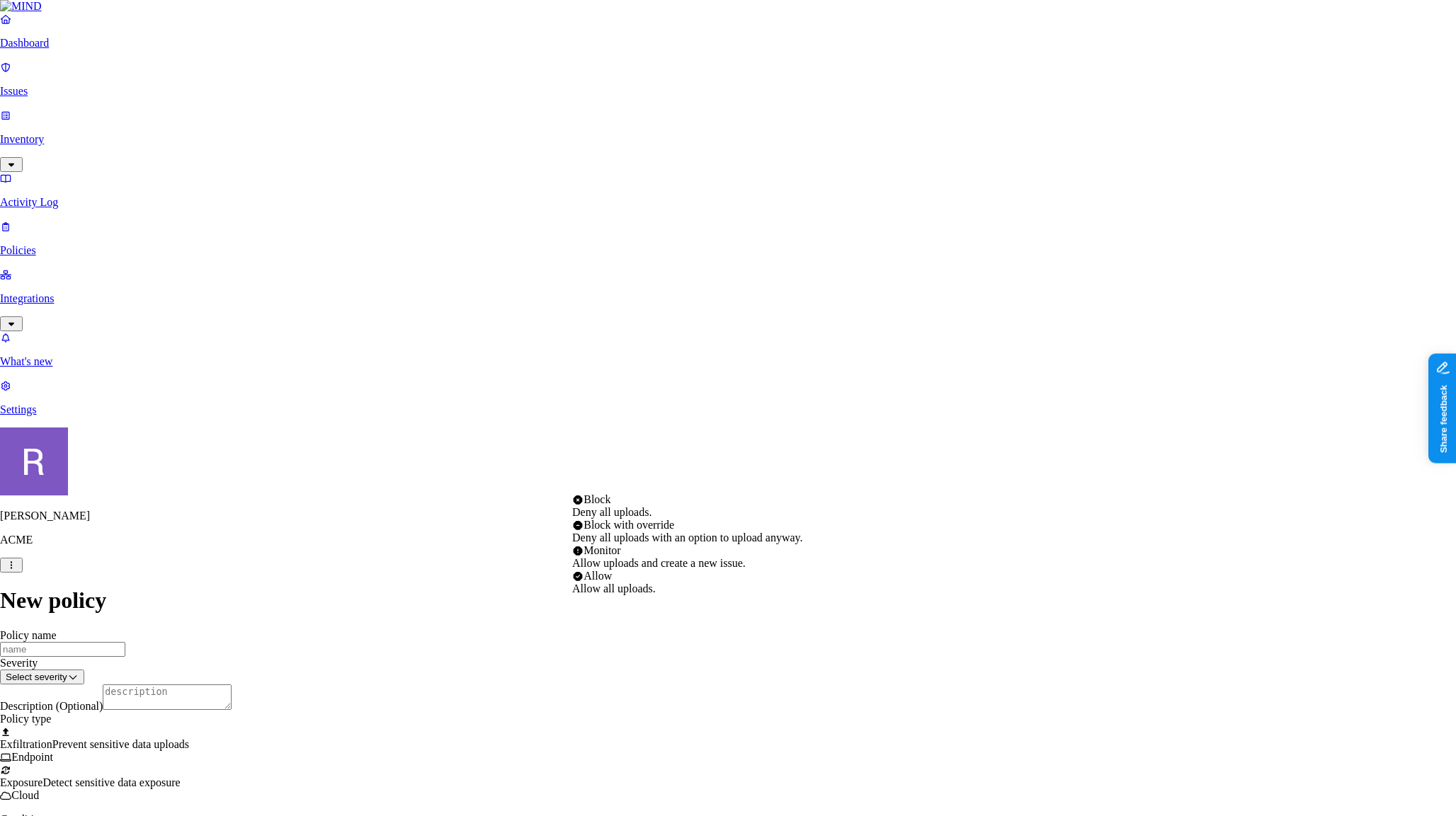
click at [635, 488] on html "Dashboard Issues Inventory Activity Log Policies Integrations What's new 1 Sett…" at bounding box center [728, 829] width 1456 height 1660
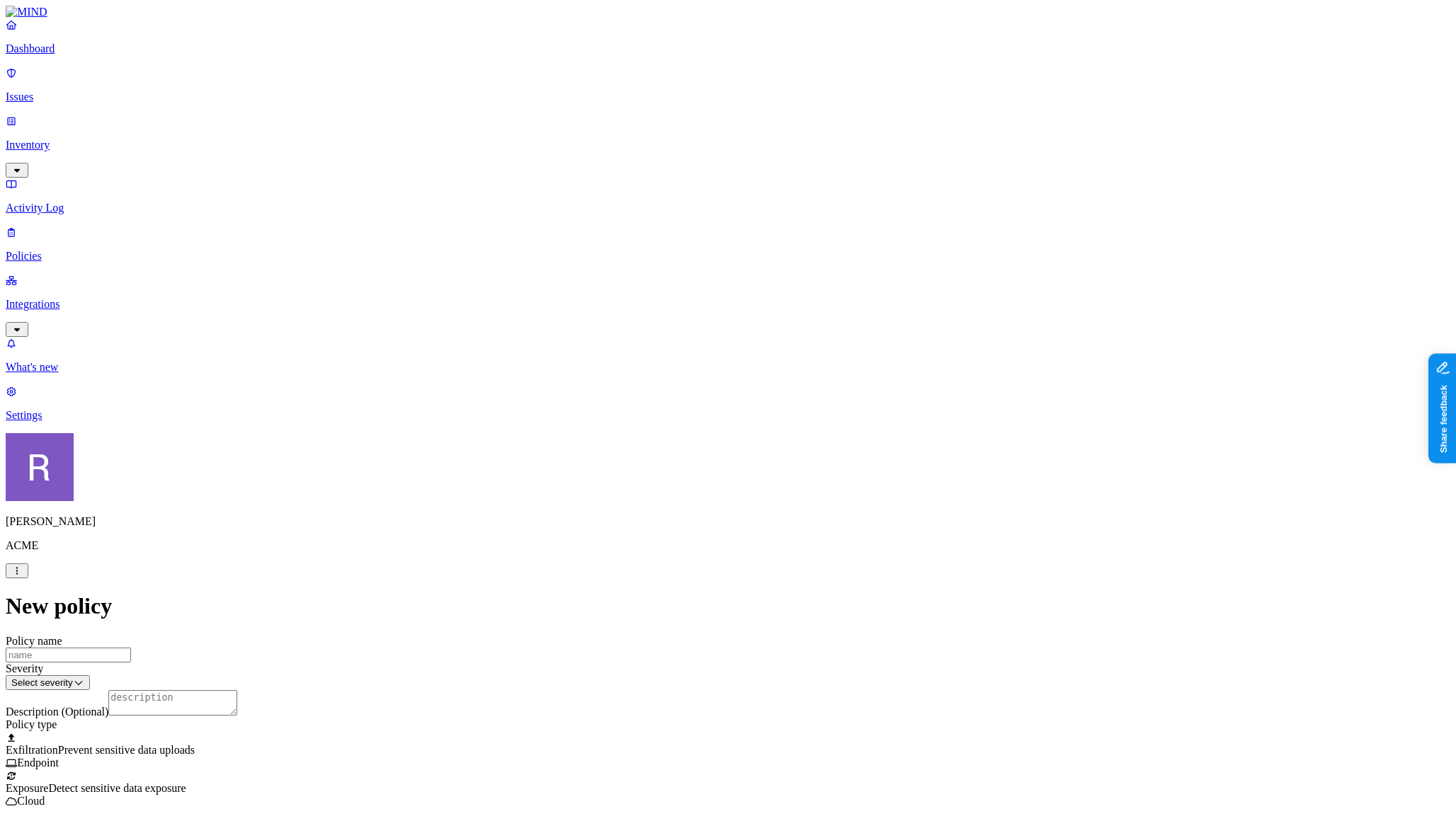
click at [55, 56] on p "Dashboard" at bounding box center [728, 48] width 1445 height 13
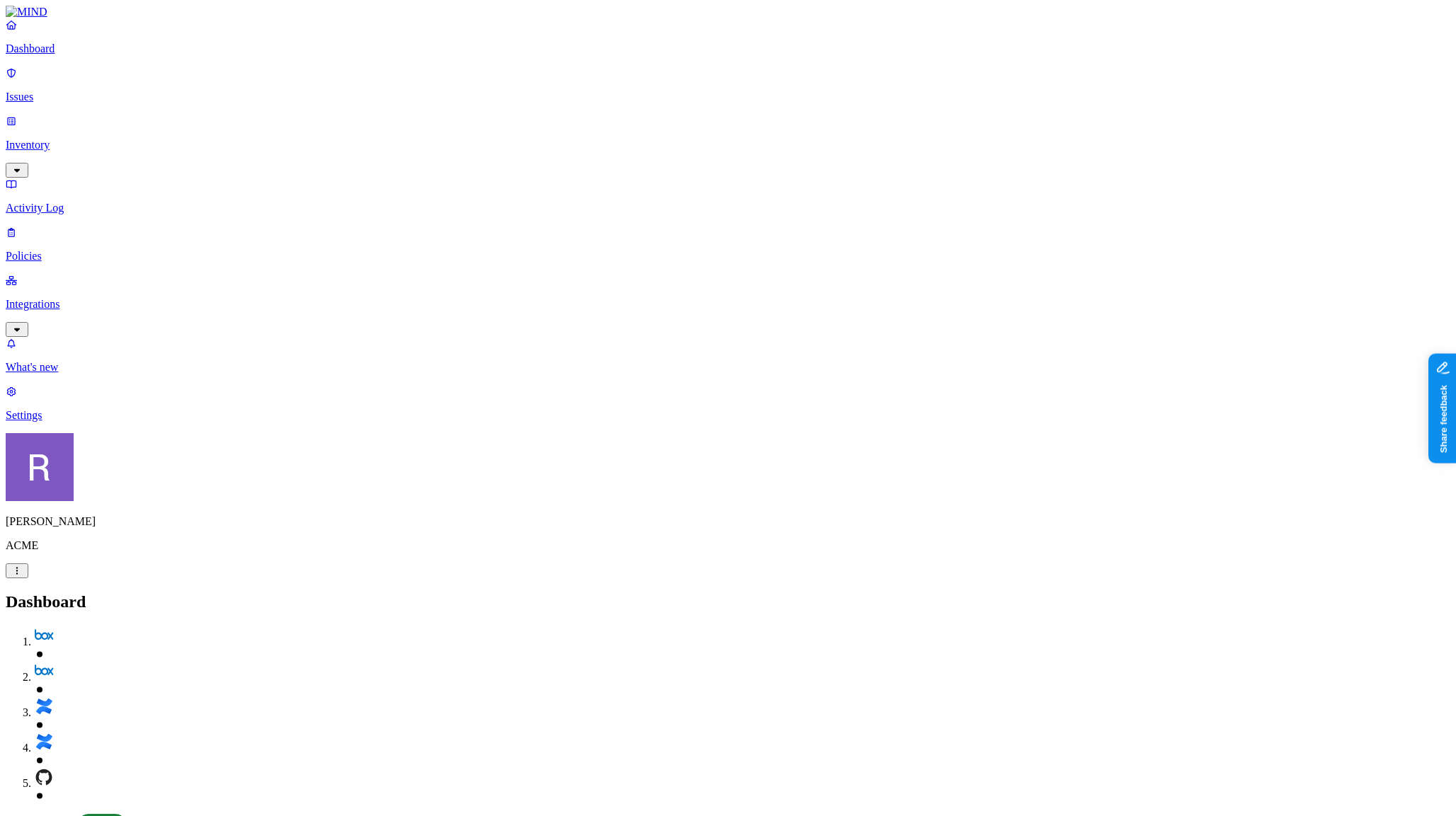
click at [118, 282] on nav "Dashboard Issues Inventory Activity Log Policies Integrations What's new 1 Sett…" at bounding box center [728, 220] width 1445 height 403
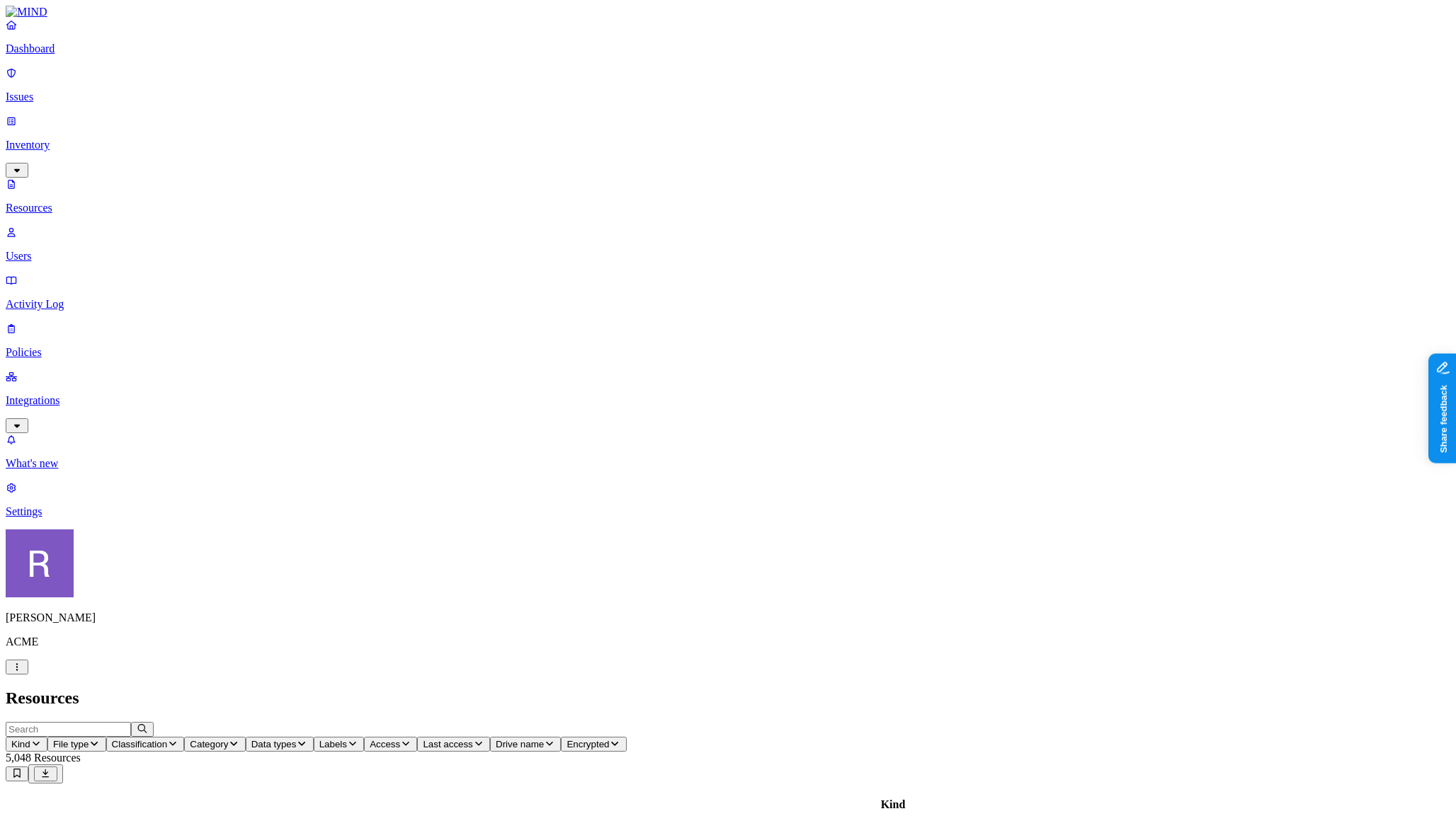
scroll to position [274, 0]
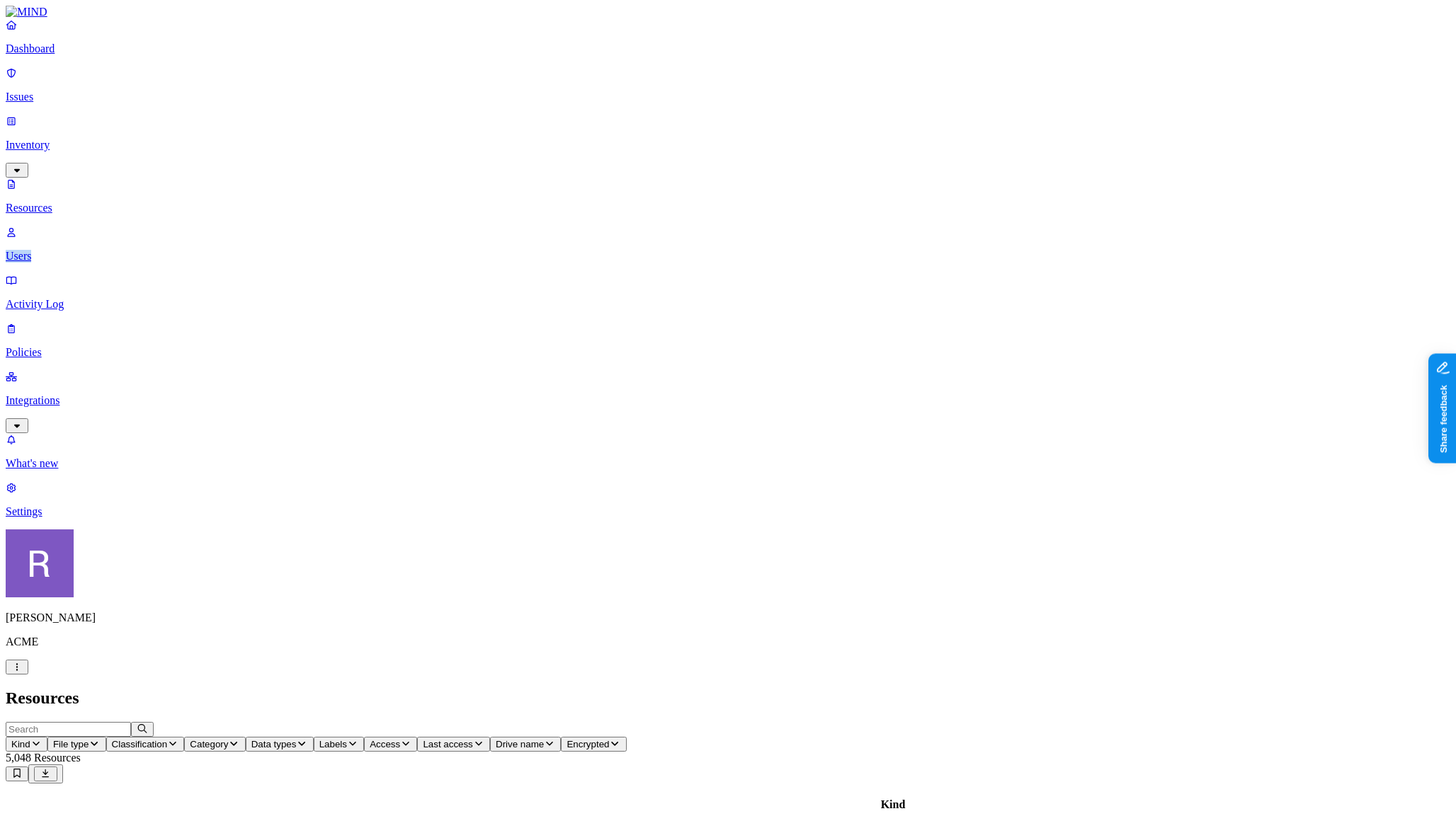
click at [484, 739] on icon "button" at bounding box center [479, 744] width 11 height 9
click at [749, 689] on h2 "Resources" at bounding box center [728, 698] width 1445 height 19
click at [473, 739] on span "Last access" at bounding box center [447, 744] width 50 height 11
click at [752, 72] on div "All" at bounding box center [752, 77] width 0 height 13
